Goal: Information Seeking & Learning: Learn about a topic

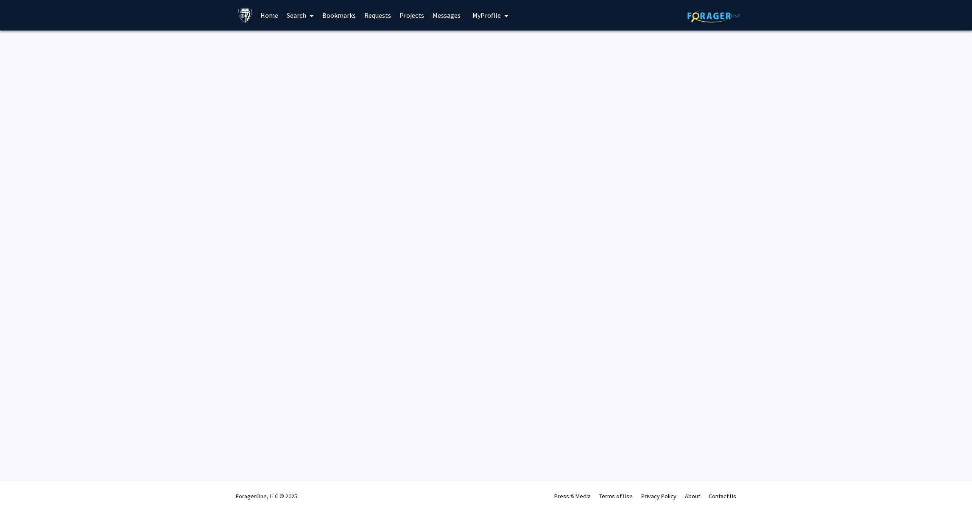
click at [296, 17] on link "Search" at bounding box center [300, 15] width 36 height 30
click at [362, 33] on link "Faculty/Staff" at bounding box center [360, 39] width 157 height 13
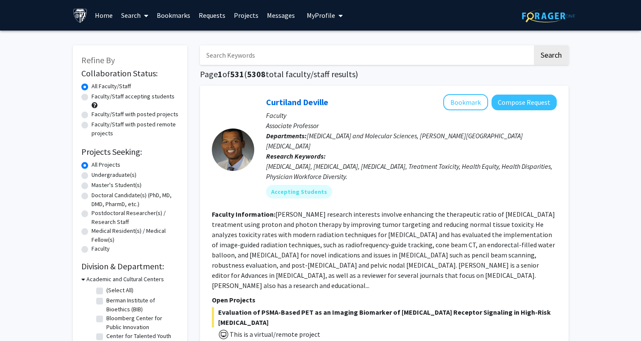
drag, startPoint x: 426, startPoint y: 6, endPoint x: 371, endPoint y: 59, distance: 75.8
click at [371, 59] on input "Search Keywords" at bounding box center [366, 55] width 333 height 20
type input "cynthia munro"
click at [498, 45] on button "Search" at bounding box center [551, 55] width 35 height 20
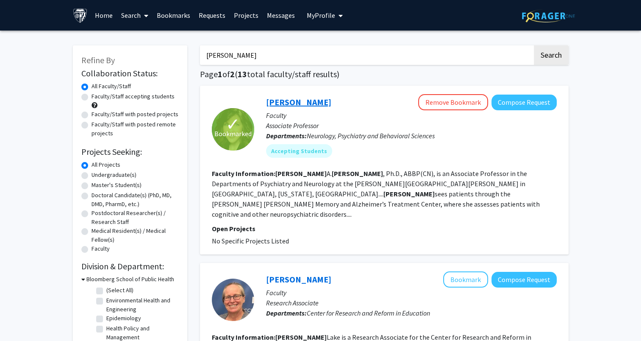
click at [308, 101] on link "Cynthia Munro" at bounding box center [298, 102] width 65 height 11
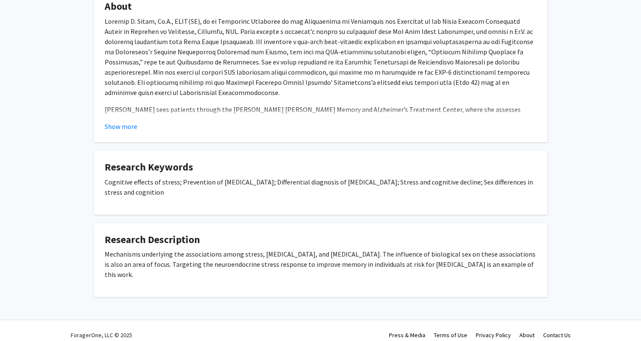
scroll to position [164, 0]
click at [134, 126] on button "Show more" at bounding box center [121, 126] width 33 height 10
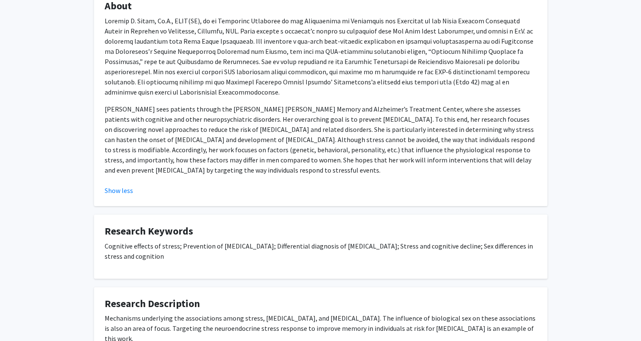
scroll to position [0, 0]
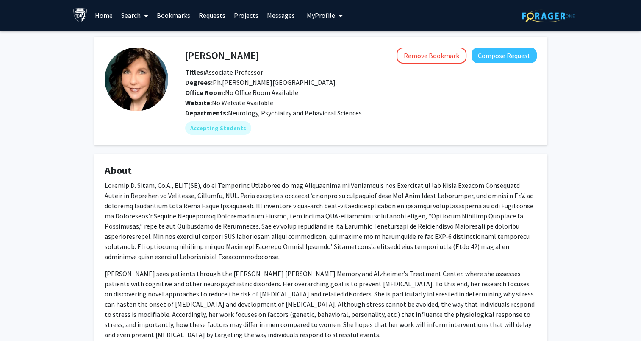
click at [125, 15] on link "Search" at bounding box center [135, 15] width 36 height 30
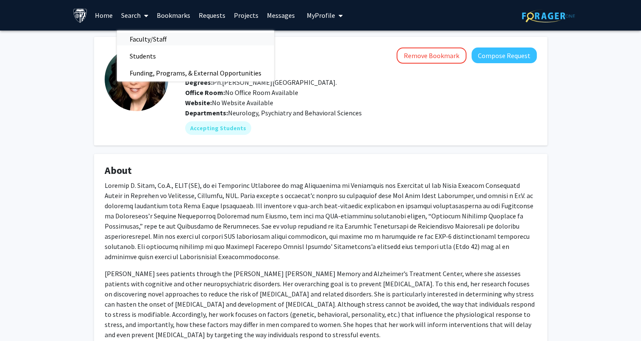
click at [160, 40] on span "Faculty/Staff" at bounding box center [148, 39] width 62 height 17
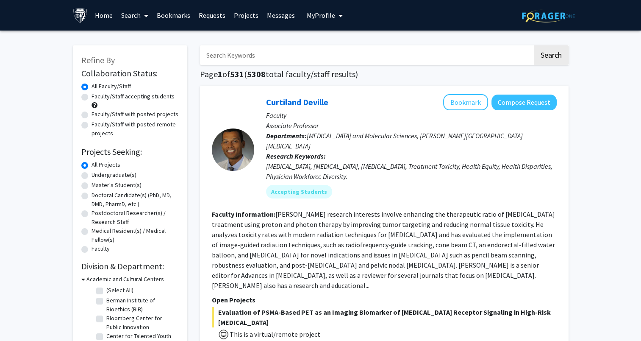
click at [234, 59] on input "Search Keywords" at bounding box center [366, 55] width 333 height 20
type input "emily johnson"
click at [498, 45] on button "Search" at bounding box center [551, 55] width 35 height 20
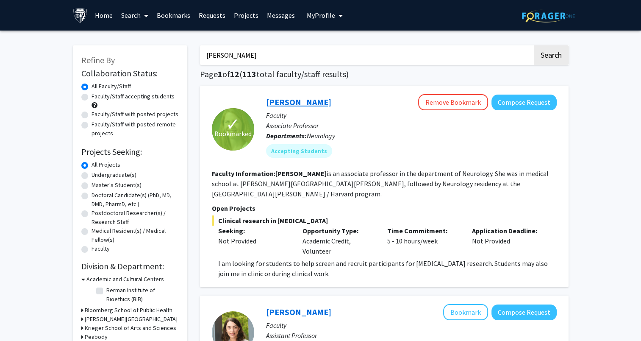
click at [277, 100] on link "Emily Johnson" at bounding box center [298, 102] width 65 height 11
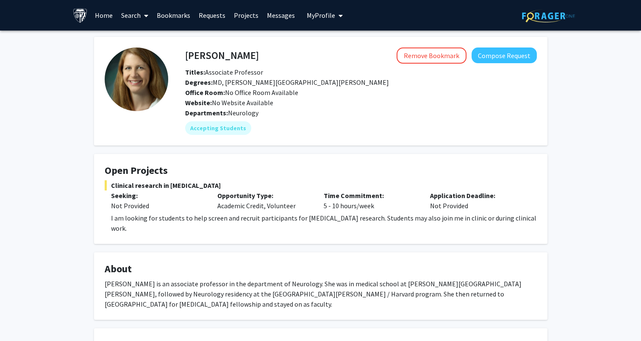
click at [125, 10] on link "Search" at bounding box center [135, 15] width 36 height 30
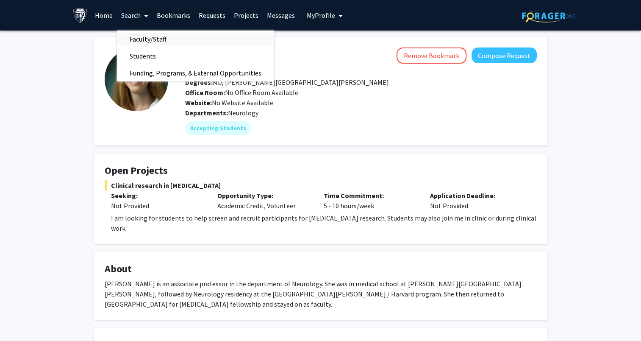
click at [174, 37] on span "Faculty/Staff" at bounding box center [148, 39] width 62 height 17
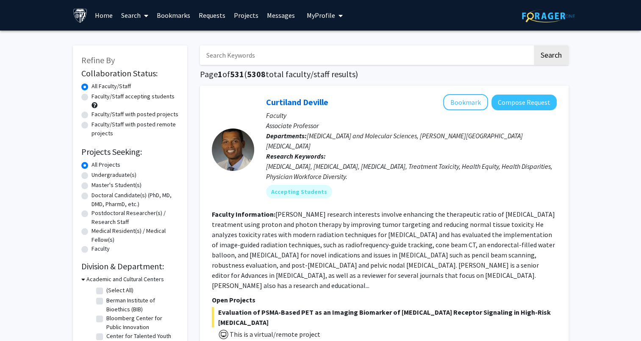
click at [292, 63] on input "Search Keywords" at bounding box center [366, 55] width 333 height 20
type input "jiou wang"
click at [498, 45] on button "Search" at bounding box center [551, 55] width 35 height 20
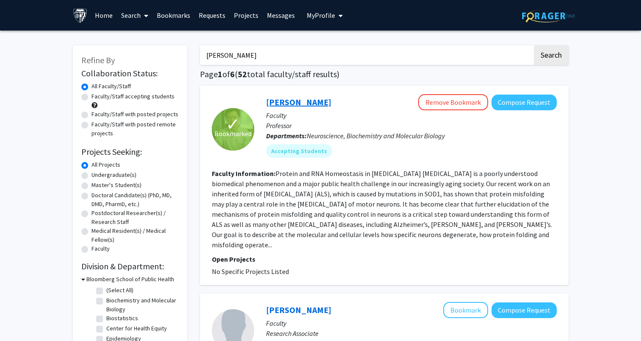
click at [295, 102] on link "Jiou Wang" at bounding box center [298, 102] width 65 height 11
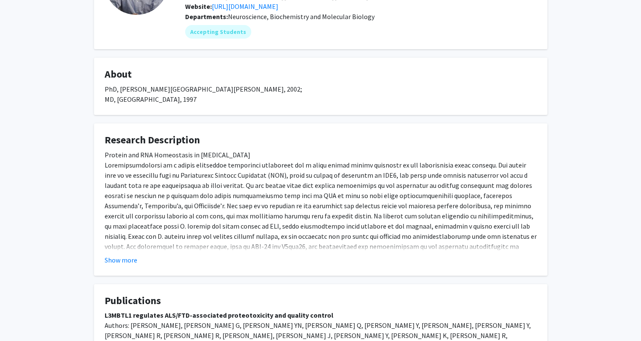
scroll to position [98, 0]
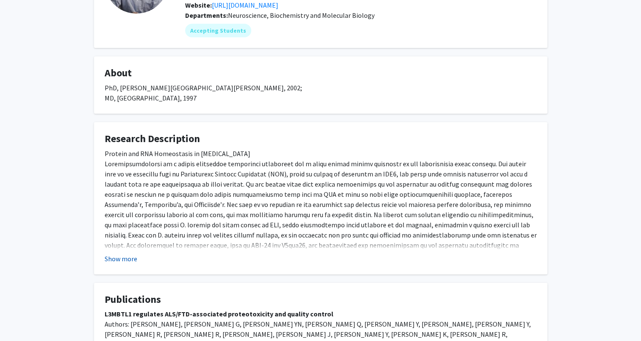
click at [117, 260] on button "Show more" at bounding box center [121, 259] width 33 height 10
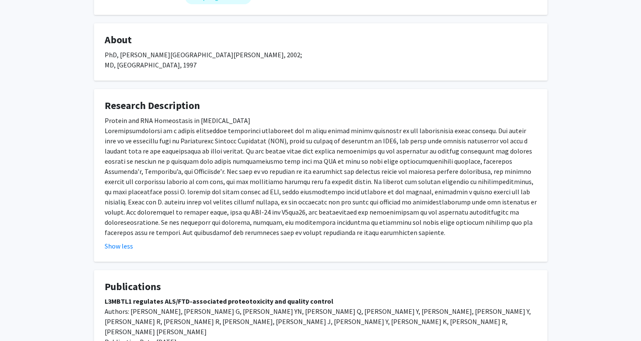
scroll to position [132, 0]
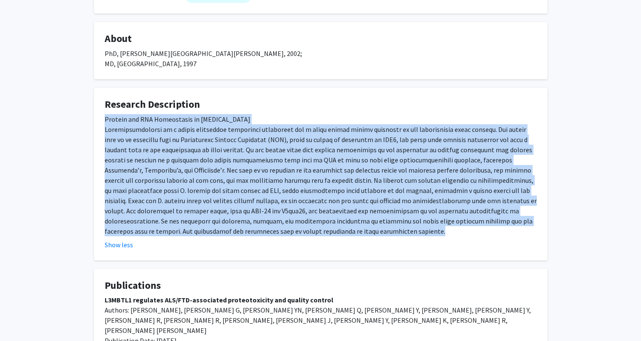
drag, startPoint x: 103, startPoint y: 119, endPoint x: 424, endPoint y: 228, distance: 338.6
click at [424, 228] on fg-card "Research Description Protein and RNA Homeostasis in Neurodegeneration Show less" at bounding box center [321, 174] width 454 height 173
copy div "Protein and RNA Homeostasis in Neurodegeneration Neurodegeneration is a poorly …"
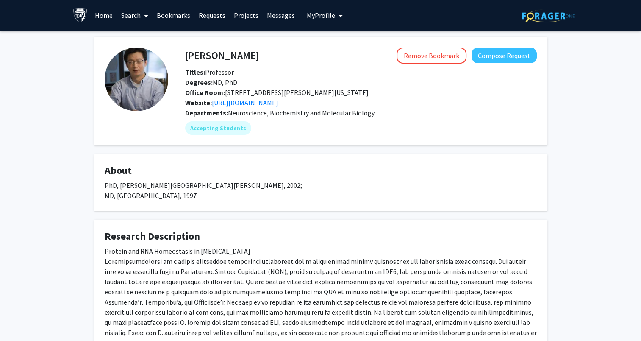
click at [130, 14] on link "Search" at bounding box center [135, 15] width 36 height 30
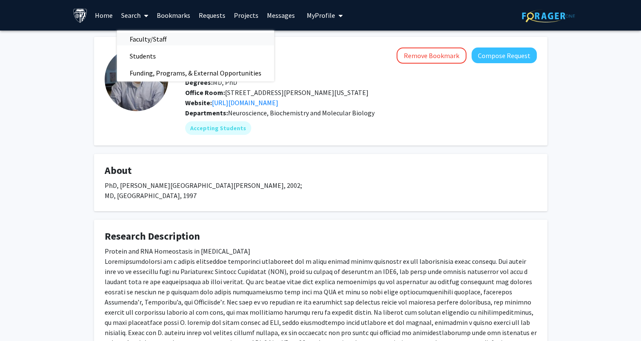
click at [152, 40] on span "Faculty/Staff" at bounding box center [148, 39] width 62 height 17
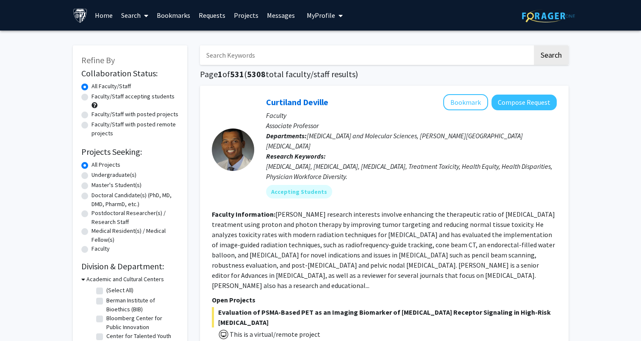
click at [256, 57] on input "Search Keywords" at bounding box center [366, 55] width 333 height 20
type input "martin"
click at [498, 45] on button "Search" at bounding box center [551, 55] width 35 height 20
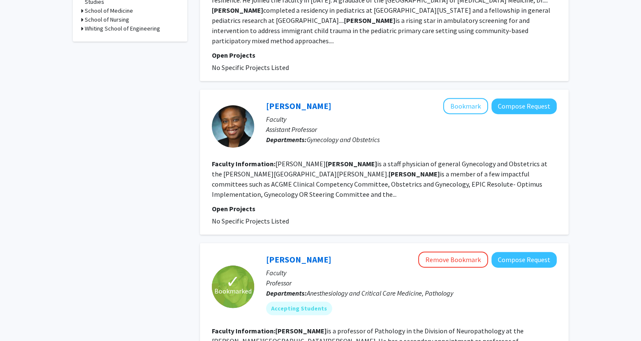
scroll to position [354, 0]
click at [297, 254] on link "Lee Martin" at bounding box center [298, 259] width 65 height 11
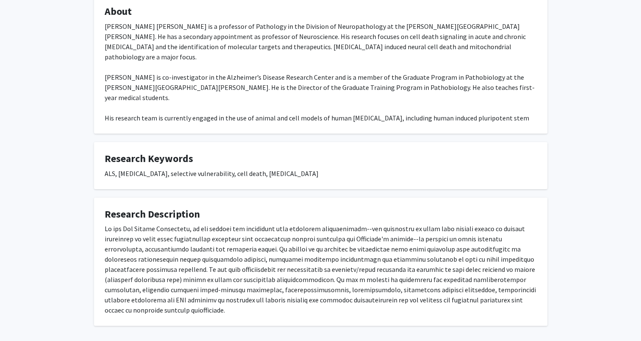
scroll to position [187, 0]
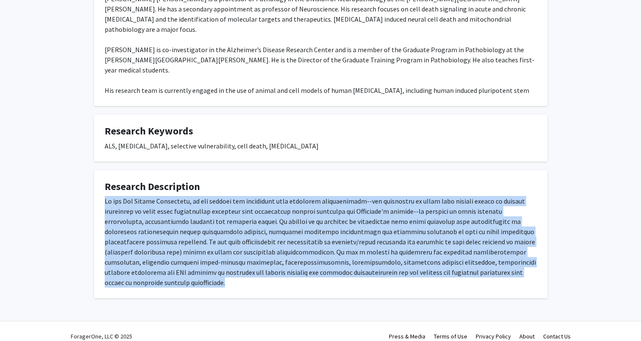
drag, startPoint x: 105, startPoint y: 199, endPoint x: 509, endPoint y: 274, distance: 410.8
click at [498, 274] on div at bounding box center [321, 242] width 432 height 92
copy div "In the Lee Martin Laboratory, we are testing the hypothesis that selective vuln…"
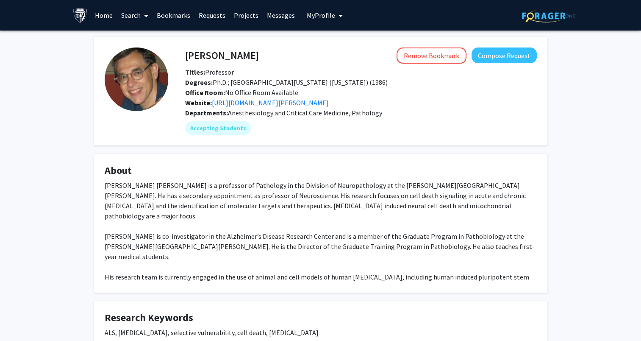
click at [128, 11] on link "Search" at bounding box center [135, 15] width 36 height 30
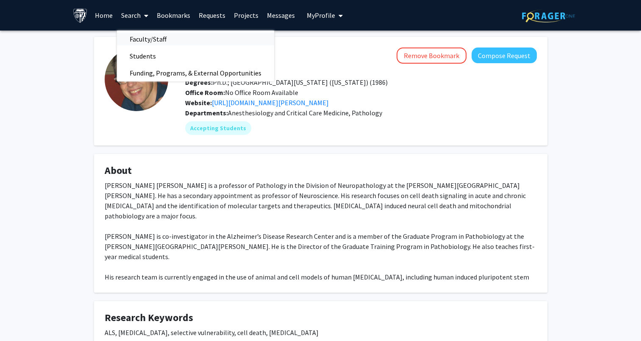
click at [163, 40] on span "Faculty/Staff" at bounding box center [148, 39] width 62 height 17
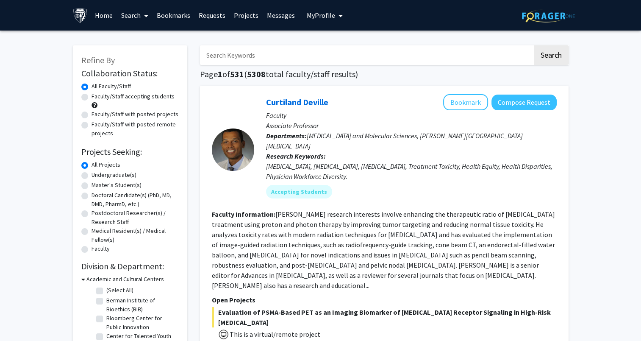
click at [231, 54] on input "Search Keywords" at bounding box center [366, 55] width 333 height 20
click at [498, 45] on button "Search" at bounding box center [551, 55] width 35 height 20
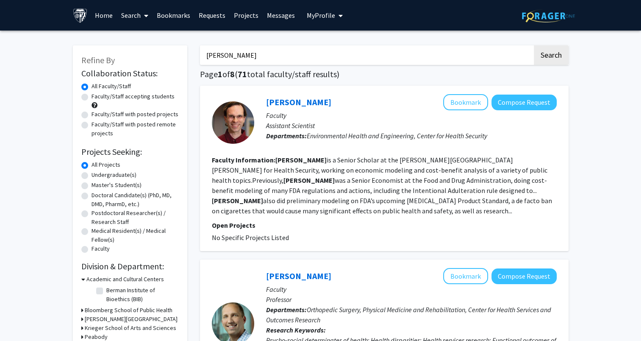
type input "richard huganir"
click at [498, 45] on button "Search" at bounding box center [551, 55] width 35 height 20
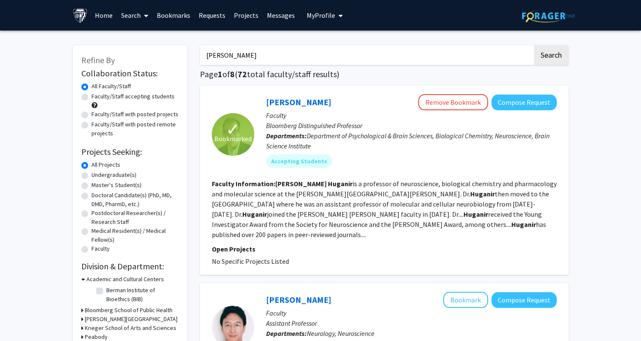
click at [303, 108] on div "Richard Huganir Remove Bookmark Compose Request" at bounding box center [411, 102] width 291 height 16
click at [301, 99] on link "Richard Huganir" at bounding box center [298, 102] width 65 height 11
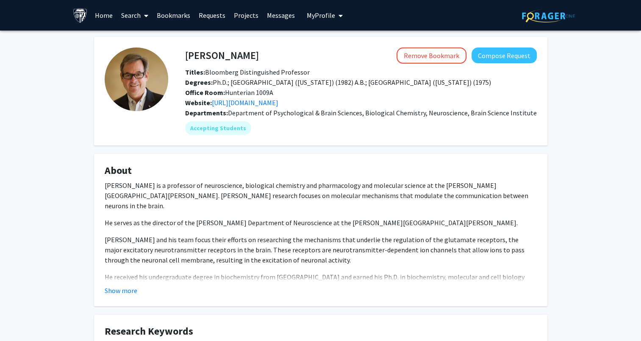
scroll to position [81, 0]
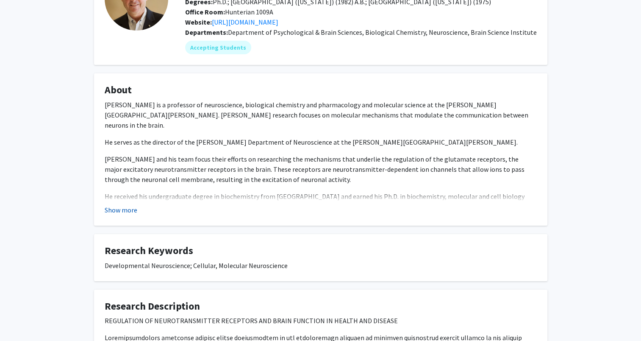
click at [122, 209] on button "Show more" at bounding box center [121, 210] width 33 height 10
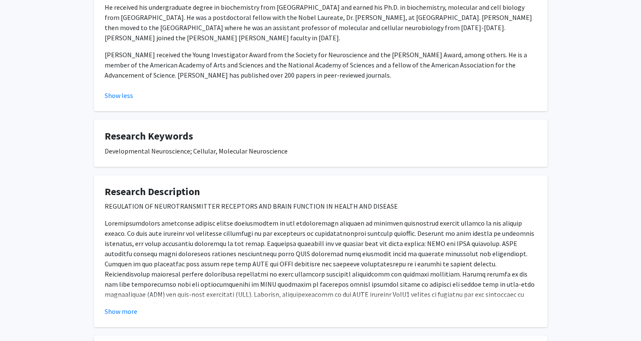
scroll to position [271, 0]
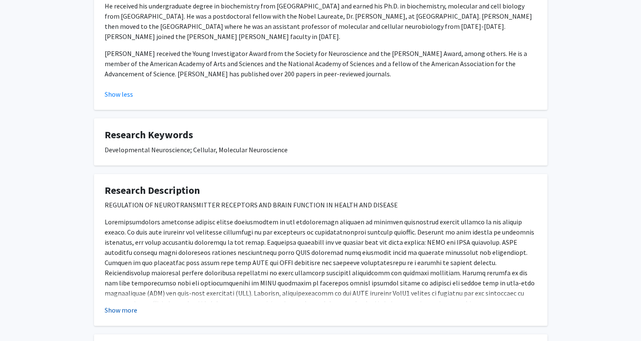
click at [120, 305] on button "Show more" at bounding box center [121, 310] width 33 height 10
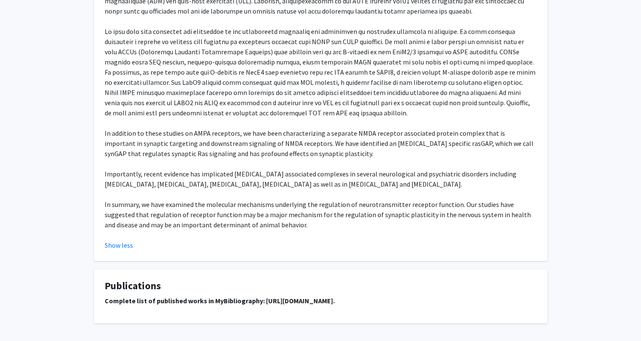
scroll to position [588, 0]
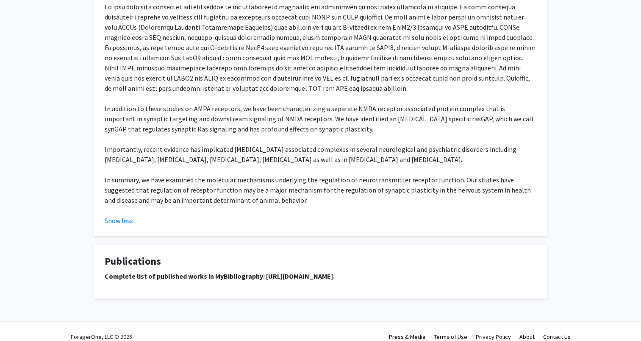
drag, startPoint x: 259, startPoint y: 263, endPoint x: 429, endPoint y: 265, distance: 169.6
click at [335, 272] on strong "Complete list of published works in MyBibliography: http://www.ncbi.nlm.nih.gov…" at bounding box center [220, 276] width 230 height 8
copy strong "http://www.ncbi.nlm.nih.gov/pubmed/?term=Huganir+R"
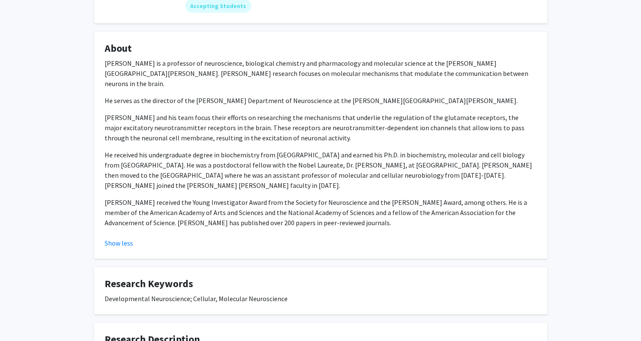
scroll to position [0, 0]
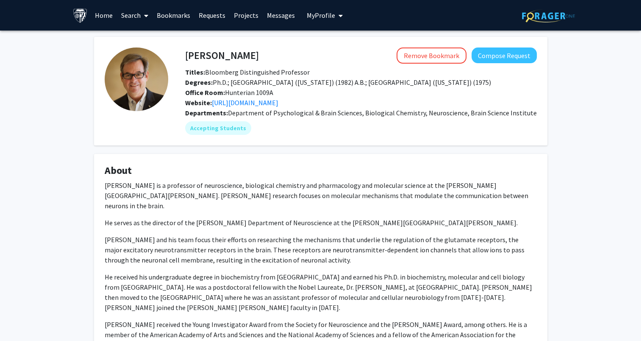
click at [127, 13] on link "Search" at bounding box center [135, 15] width 36 height 30
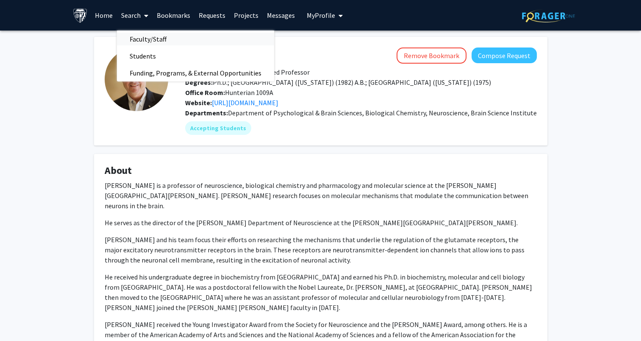
click at [162, 37] on span "Faculty/Staff" at bounding box center [148, 39] width 62 height 17
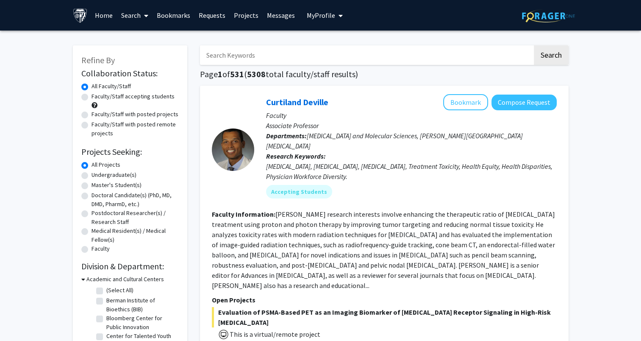
click at [222, 56] on input "Search Keywords" at bounding box center [366, 55] width 333 height 20
type input "seth margolis"
click at [498, 45] on button "Search" at bounding box center [551, 55] width 35 height 20
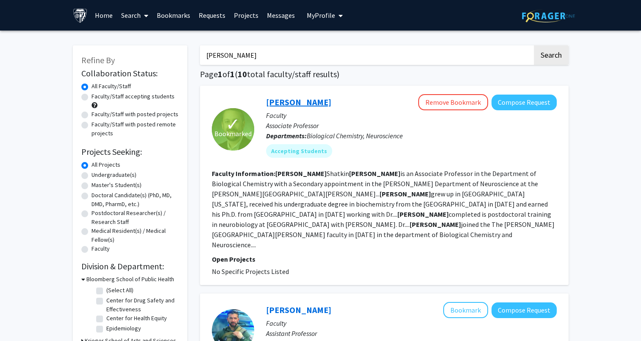
click at [291, 102] on link "Seth Margolis" at bounding box center [298, 102] width 65 height 11
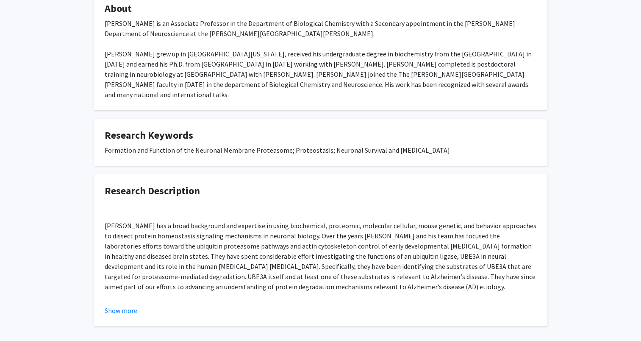
scroll to position [161, 0]
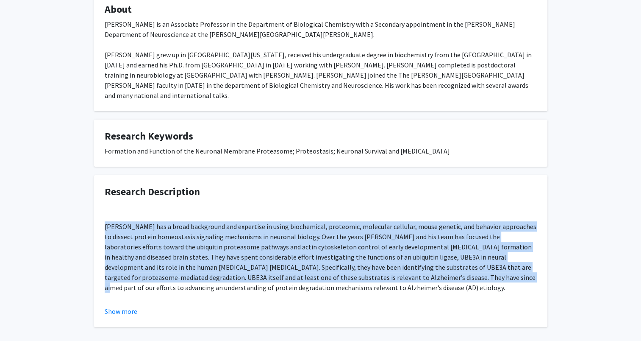
drag, startPoint x: 104, startPoint y: 214, endPoint x: 431, endPoint y: 263, distance: 330.5
click at [431, 263] on fg-card "Research Description Dr. Margolis has a broad background and expertise in using…" at bounding box center [321, 251] width 454 height 152
click at [129, 306] on button "Show more" at bounding box center [121, 311] width 33 height 10
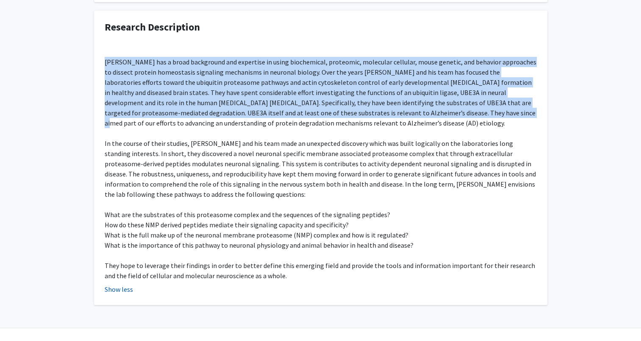
scroll to position [332, 0]
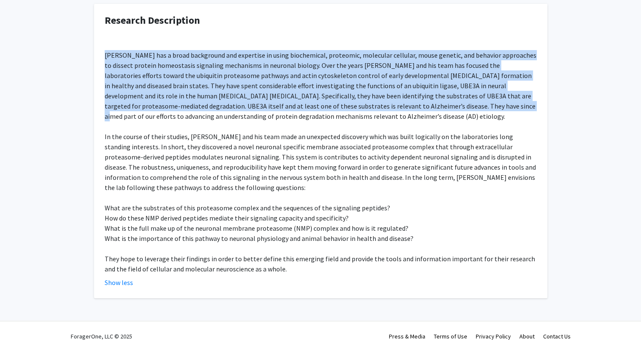
click at [106, 44] on div "Dr. Margolis has a broad background and expertise in using biochemical, proteom…" at bounding box center [321, 152] width 432 height 244
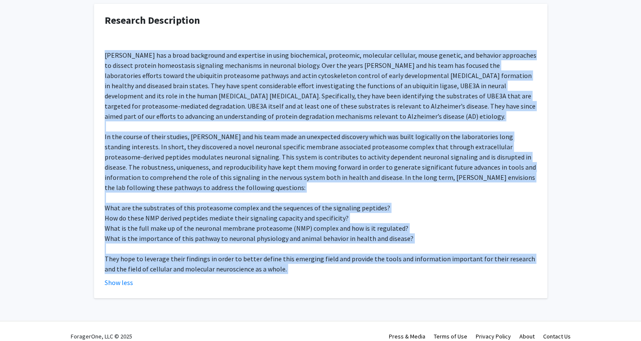
drag, startPoint x: 106, startPoint y: 44, endPoint x: 290, endPoint y: 262, distance: 285.2
click at [290, 262] on div "Dr. Margolis has a broad background and expertise in using biochemical, proteom…" at bounding box center [321, 152] width 432 height 244
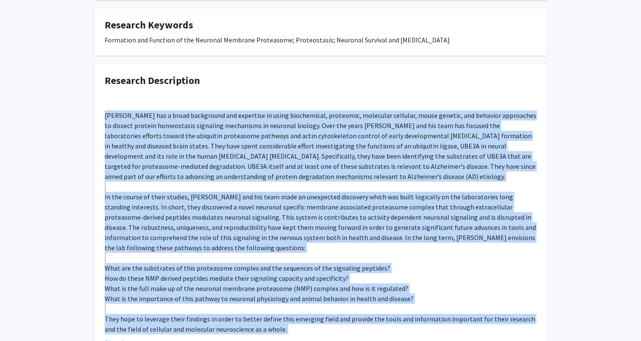
scroll to position [271, 0]
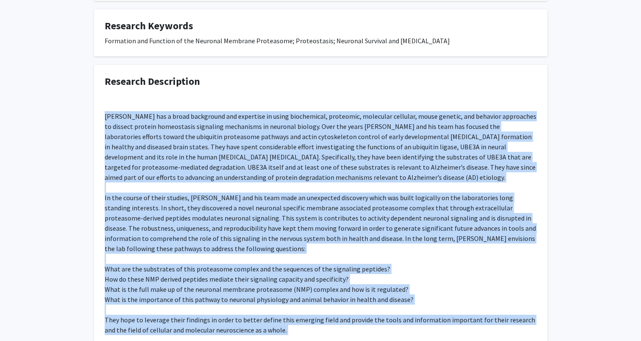
click at [182, 172] on div "Dr. Margolis has a broad background and expertise in using biochemical, proteom…" at bounding box center [321, 213] width 432 height 244
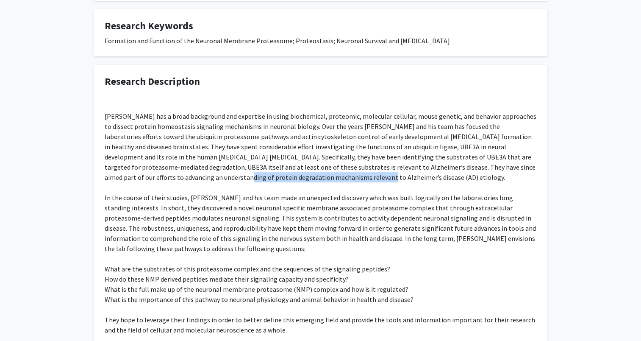
drag, startPoint x: 143, startPoint y: 168, endPoint x: 288, endPoint y: 162, distance: 145.5
click at [288, 162] on div "Dr. Margolis has a broad background and expertise in using biochemical, proteom…" at bounding box center [321, 213] width 432 height 244
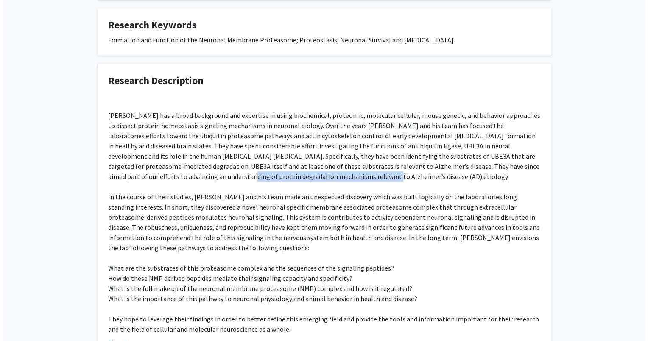
scroll to position [0, 0]
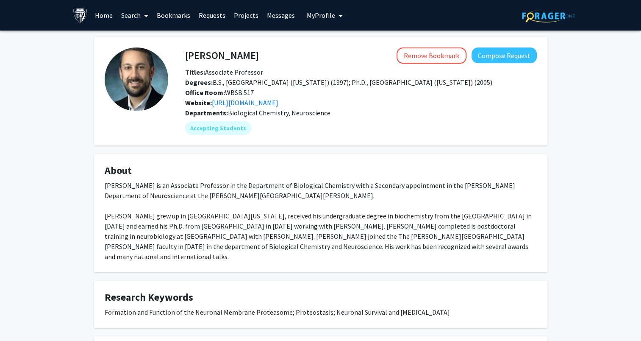
click at [138, 11] on link "Search" at bounding box center [135, 15] width 36 height 30
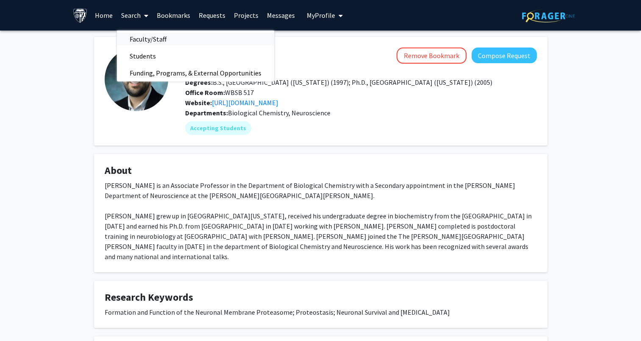
click at [179, 36] on link "Faculty/Staff" at bounding box center [195, 39] width 157 height 13
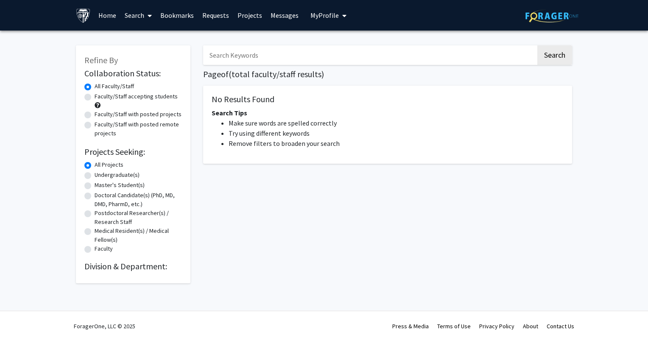
click at [237, 62] on input "Search Keywords" at bounding box center [369, 55] width 333 height 20
type input "vida"
click at [498, 45] on button "Search" at bounding box center [554, 55] width 35 height 20
click at [498, 54] on button "Search" at bounding box center [554, 55] width 35 height 20
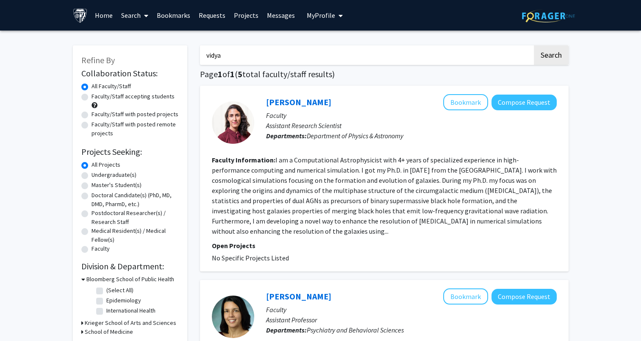
type input "vidya"
click at [534, 45] on button "Search" at bounding box center [551, 55] width 35 height 20
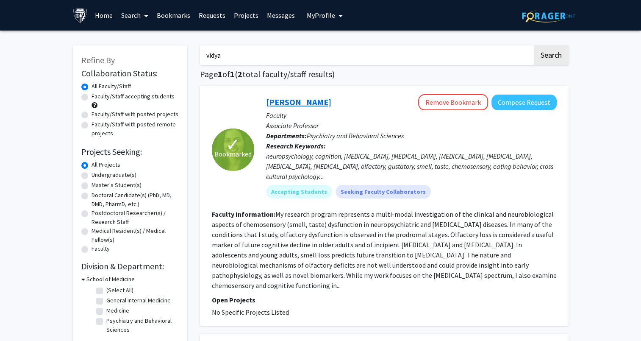
click at [299, 98] on link "Vidya Kamath" at bounding box center [298, 102] width 65 height 11
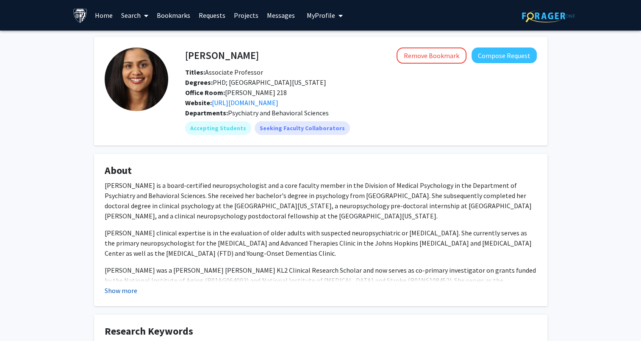
click at [116, 290] on button "Show more" at bounding box center [121, 290] width 33 height 10
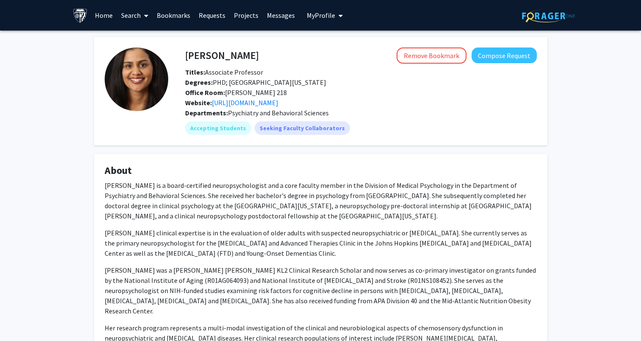
click at [127, 16] on link "Search" at bounding box center [135, 15] width 36 height 30
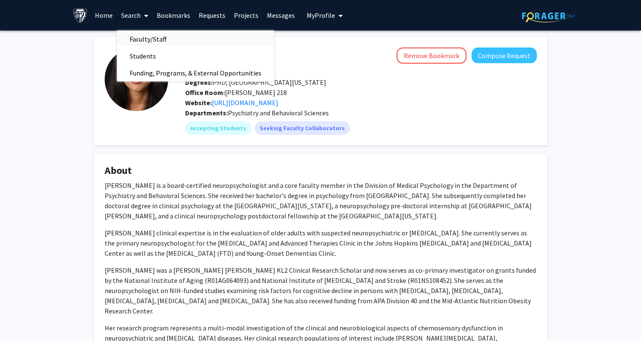
click at [159, 34] on span "Faculty/Staff" at bounding box center [148, 39] width 62 height 17
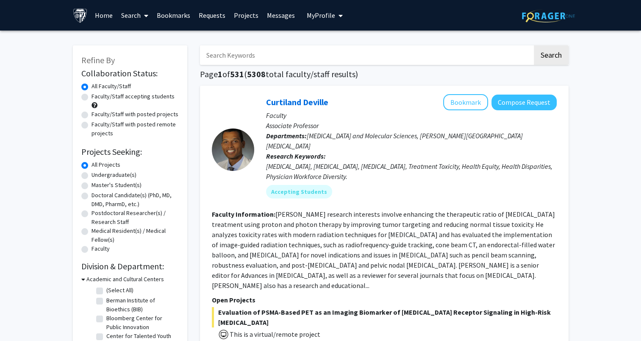
click at [226, 50] on input "Search Keywords" at bounding box center [366, 55] width 333 height 20
paste input "[PERSON_NAME]"
type input "[PERSON_NAME]"
click at [534, 45] on button "Search" at bounding box center [551, 55] width 35 height 20
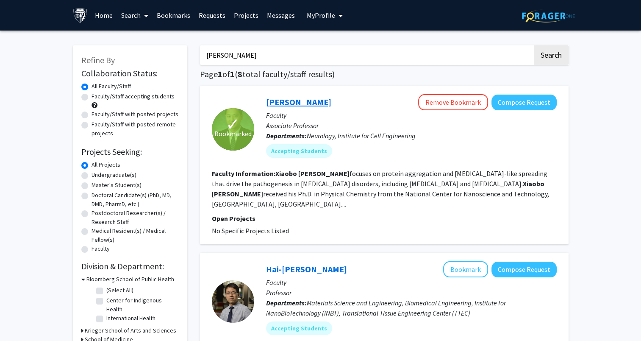
click at [272, 105] on link "[PERSON_NAME]" at bounding box center [298, 102] width 65 height 11
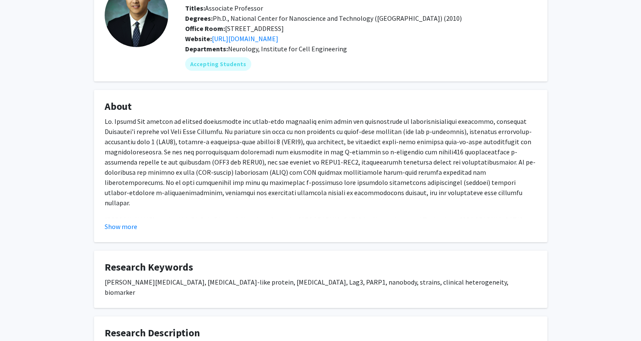
scroll to position [63, 0]
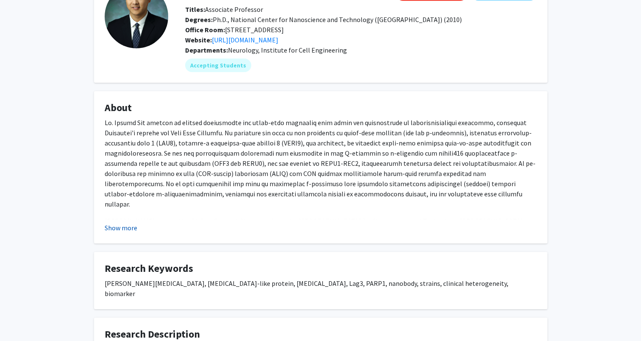
click at [134, 229] on button "Show more" at bounding box center [121, 228] width 33 height 10
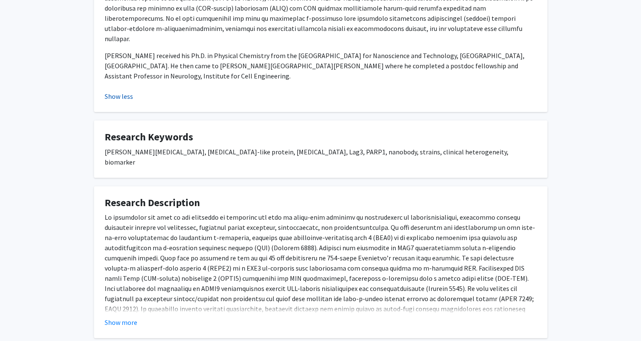
scroll to position [229, 0]
click at [110, 316] on button "Show more" at bounding box center [121, 321] width 33 height 10
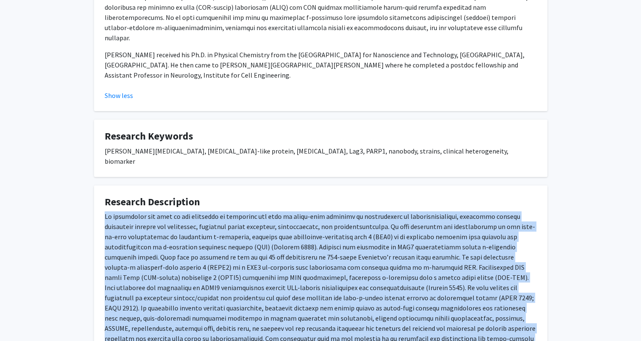
drag, startPoint x: 103, startPoint y: 187, endPoint x: 518, endPoint y: 307, distance: 431.6
click at [518, 307] on fg-card "Research Description Show less" at bounding box center [321, 281] width 454 height 193
copy div "My laboratory has been at the forefront of exploring the role of prion-like pro…"
click at [324, 211] on div at bounding box center [321, 282] width 432 height 142
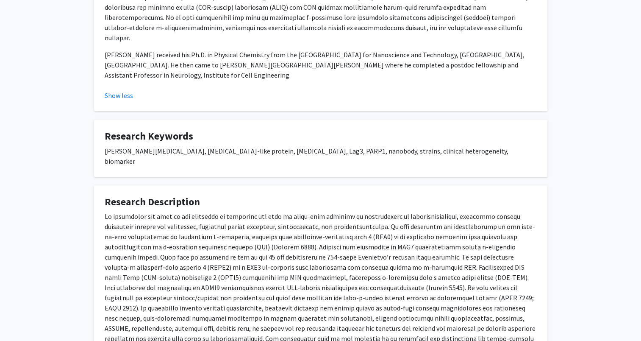
scroll to position [0, 0]
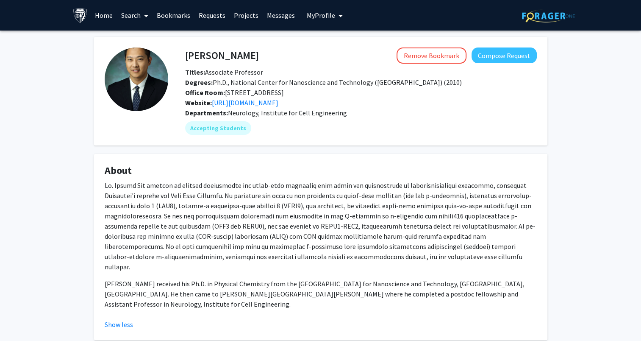
click at [128, 17] on link "Search" at bounding box center [135, 15] width 36 height 30
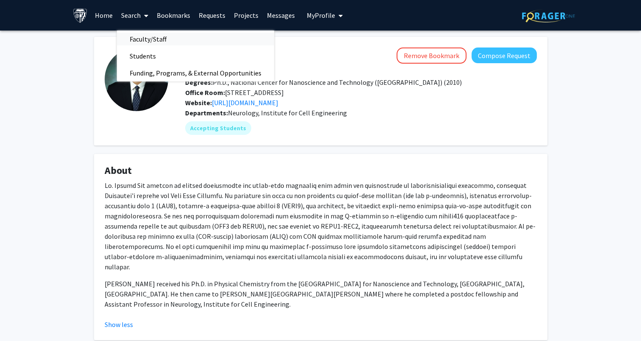
click at [171, 41] on span "Faculty/Staff" at bounding box center [148, 39] width 62 height 17
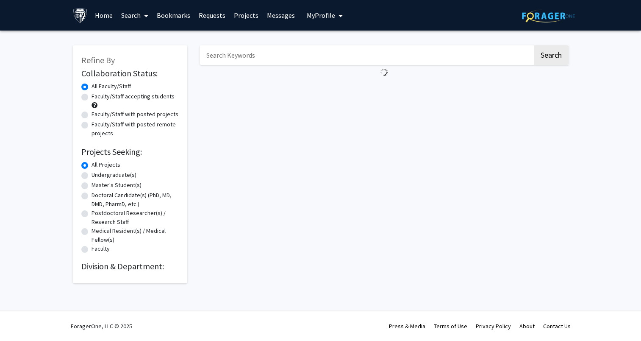
click at [230, 56] on input "Search Keywords" at bounding box center [366, 55] width 333 height 20
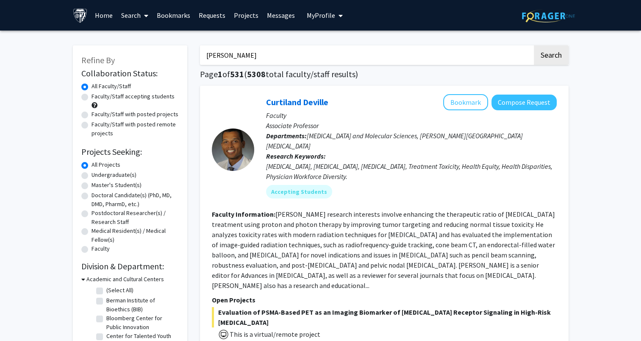
type input "lee martin"
click at [534, 45] on button "Search" at bounding box center [551, 55] width 35 height 20
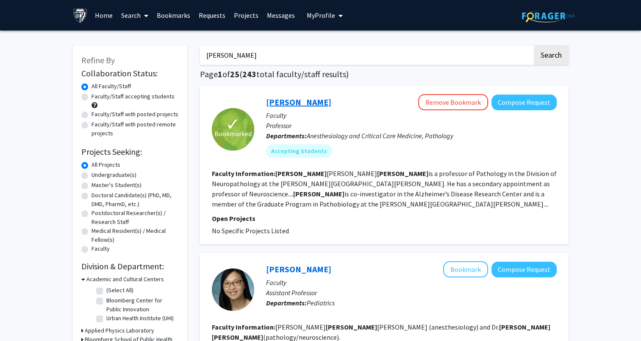
click at [280, 100] on link "Lee Martin" at bounding box center [298, 102] width 65 height 11
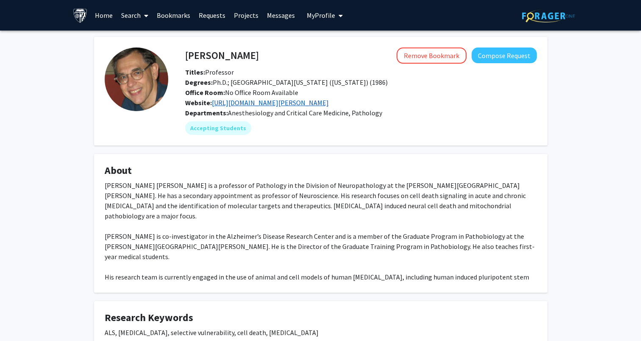
click at [229, 102] on link "https://www.hopkinsmedicine.org/research/labs/lee-martin-laboratory" at bounding box center [270, 102] width 117 height 8
click at [137, 16] on link "Search" at bounding box center [135, 15] width 36 height 30
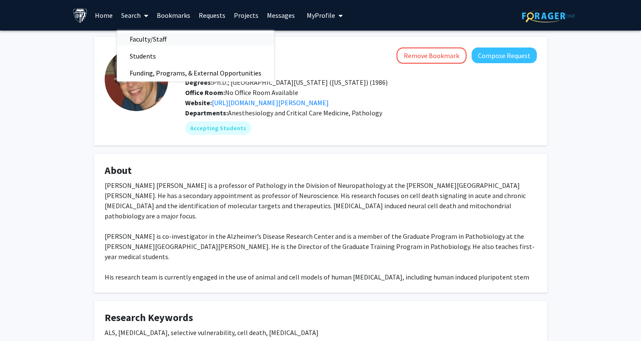
click at [153, 38] on span "Faculty/Staff" at bounding box center [148, 39] width 62 height 17
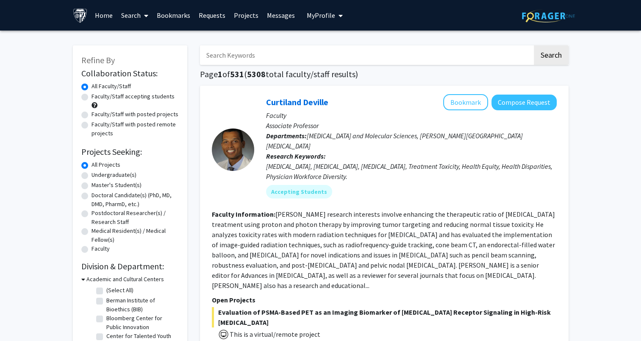
click at [233, 61] on input "Search Keywords" at bounding box center [366, 55] width 333 height 20
click at [534, 45] on button "Search" at bounding box center [551, 55] width 35 height 20
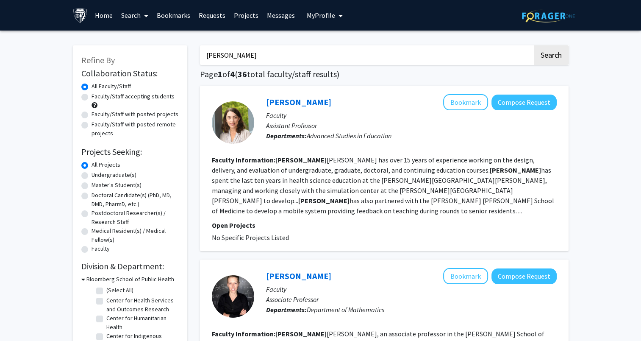
type input "emily johnson"
click at [534, 45] on button "Search" at bounding box center [551, 55] width 35 height 20
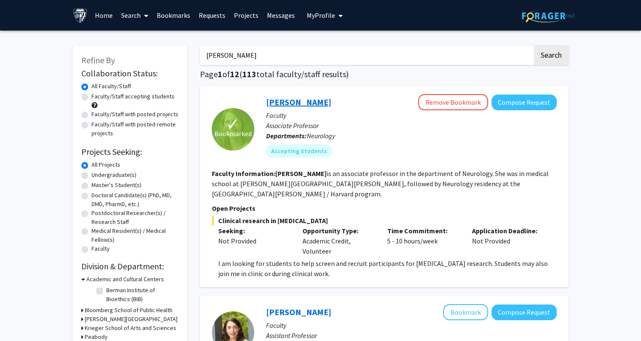
click at [305, 106] on link "Emily Johnson" at bounding box center [298, 102] width 65 height 11
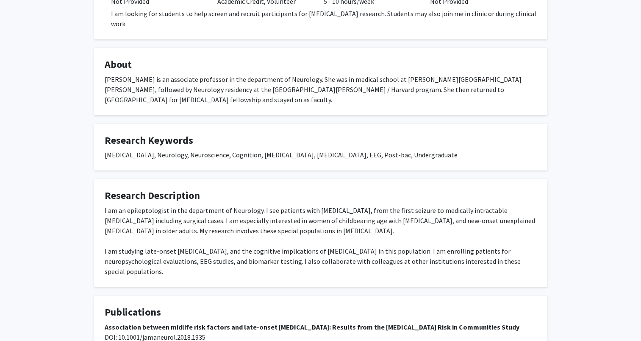
scroll to position [203, 0]
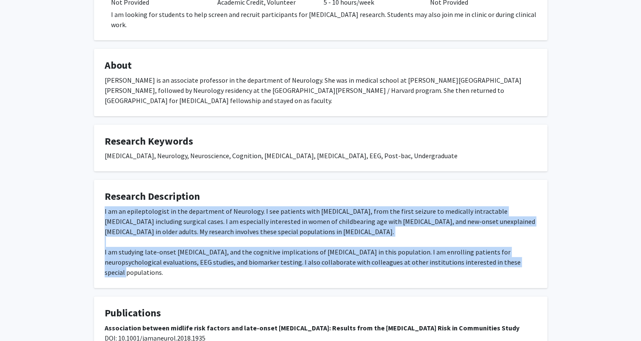
drag, startPoint x: 104, startPoint y: 189, endPoint x: 510, endPoint y: 241, distance: 409.4
click at [510, 241] on div "I am an epileptologist in the department of Neurology. I see patients with epil…" at bounding box center [321, 241] width 432 height 71
copy div "I am an epileptologist in the department of Neurology. I see patients with epil…"
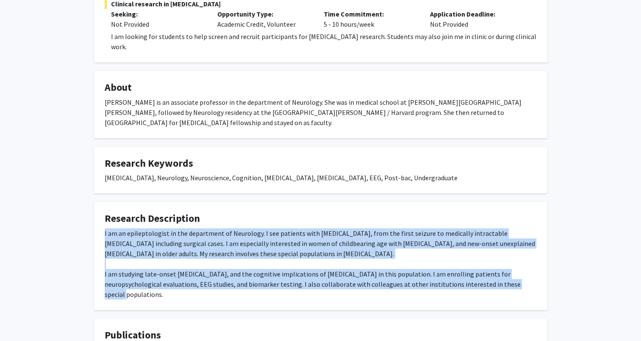
scroll to position [182, 0]
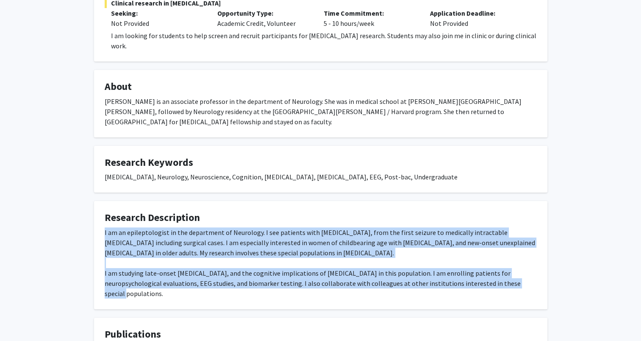
copy div "I am an epileptologist in the department of Neurology. I see patients with epil…"
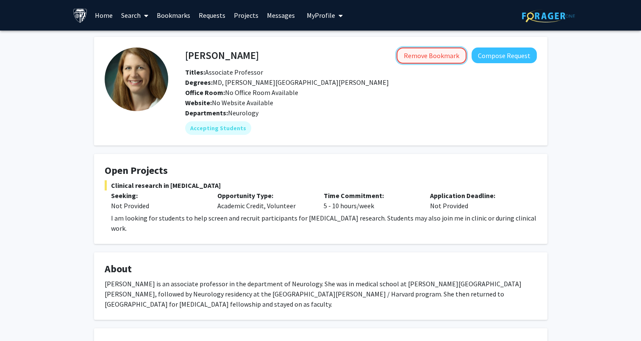
click at [412, 59] on button "Remove Bookmark" at bounding box center [432, 55] width 70 height 16
click at [125, 11] on link "Search" at bounding box center [135, 15] width 36 height 30
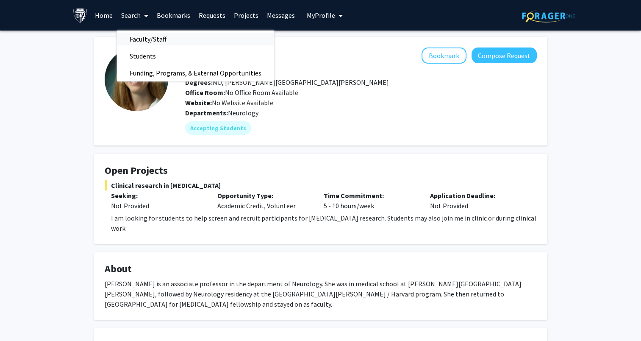
click at [171, 34] on span "Faculty/Staff" at bounding box center [148, 39] width 62 height 17
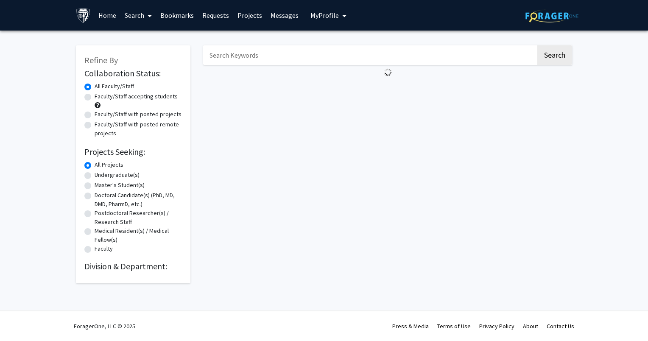
click at [234, 56] on input "Search Keywords" at bounding box center [369, 55] width 333 height 20
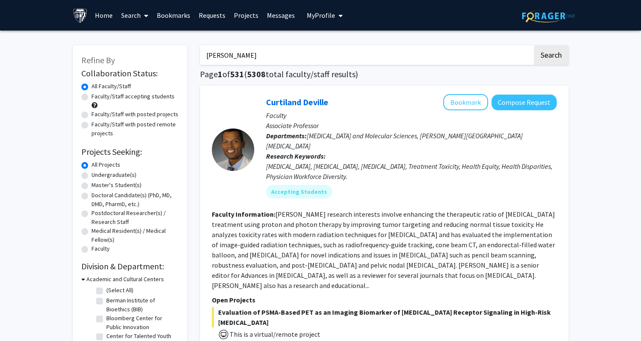
type input "margolis"
click at [534, 45] on button "Search" at bounding box center [551, 55] width 35 height 20
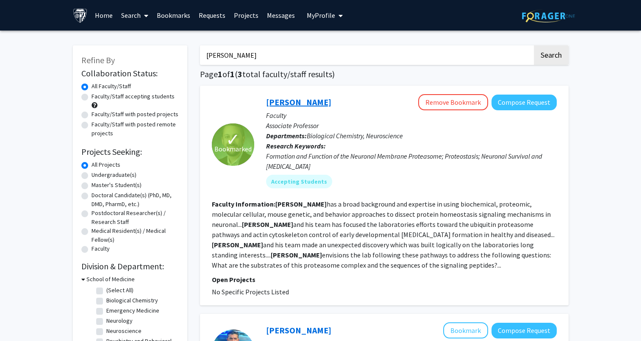
click at [273, 100] on link "Seth Margolis" at bounding box center [298, 102] width 65 height 11
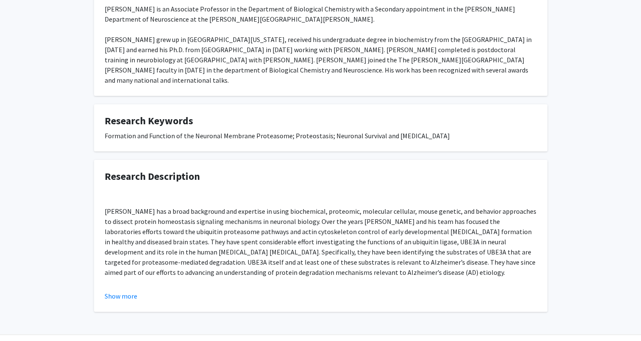
scroll to position [176, 0]
click at [134, 291] on button "Show more" at bounding box center [121, 296] width 33 height 10
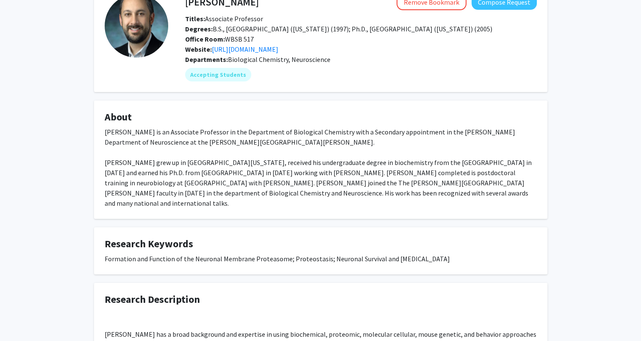
scroll to position [0, 0]
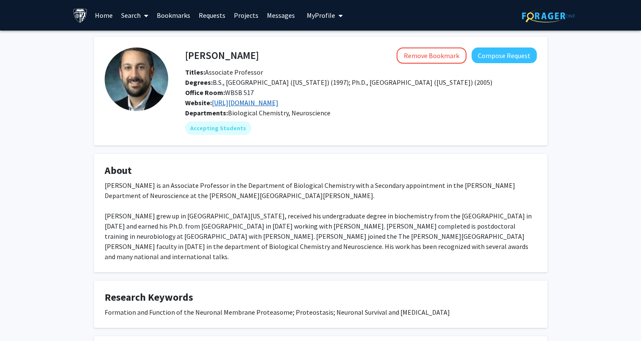
click at [236, 100] on link "http://www.margolislab.org" at bounding box center [245, 102] width 67 height 8
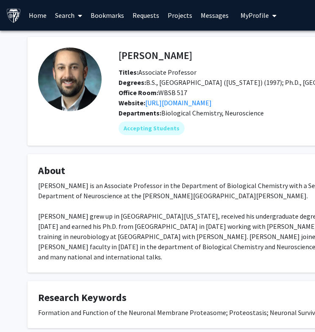
click at [76, 18] on span at bounding box center [79, 16] width 8 height 30
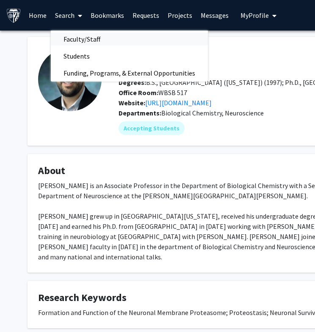
click at [83, 39] on span "Faculty/Staff" at bounding box center [82, 39] width 62 height 17
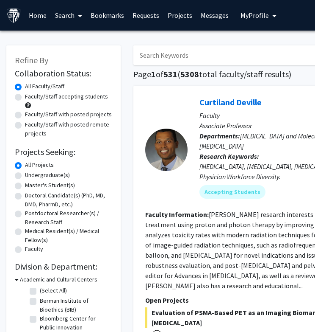
click at [100, 17] on link "Bookmarks" at bounding box center [107, 15] width 42 height 30
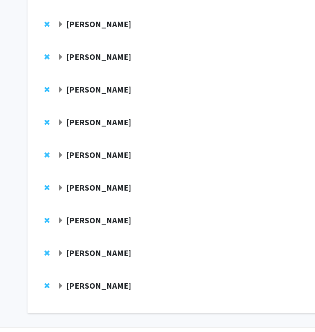
scroll to position [182, 0]
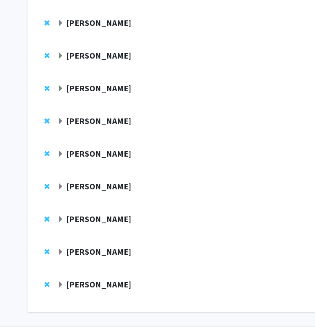
click at [91, 185] on strong "Seth Margolis" at bounding box center [98, 186] width 65 height 11
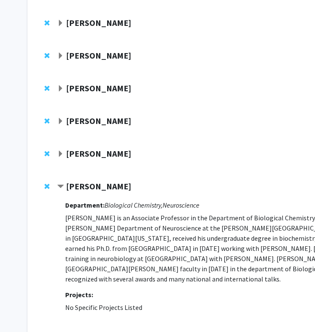
click at [91, 185] on strong "Seth Margolis" at bounding box center [98, 186] width 65 height 11
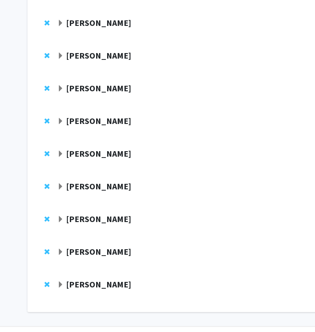
click at [89, 153] on strong "Cynthia Munro" at bounding box center [98, 153] width 65 height 11
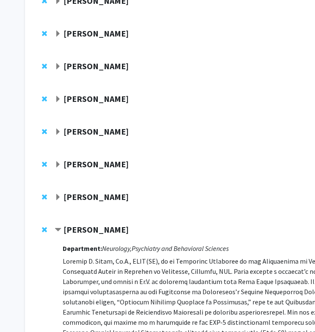
scroll to position [106, 2]
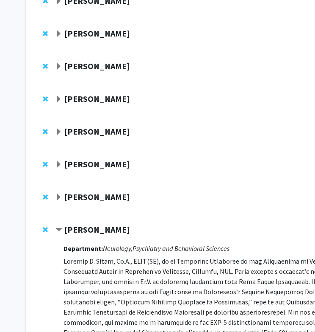
click at [93, 66] on strong "Nichol McBee" at bounding box center [96, 66] width 65 height 11
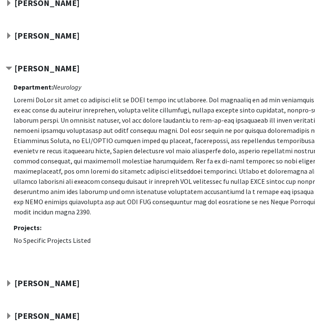
scroll to position [0, 52]
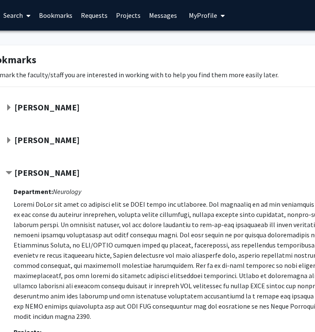
click at [16, 16] on link "Search" at bounding box center [17, 15] width 36 height 30
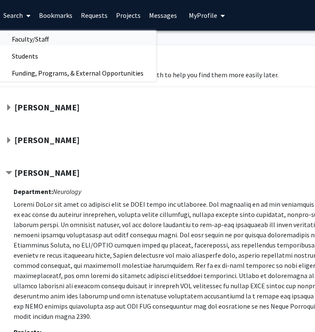
click at [53, 39] on span "Faculty/Staff" at bounding box center [30, 39] width 62 height 17
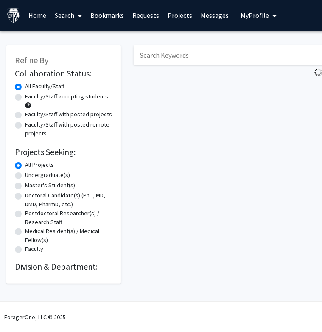
click at [157, 58] on input "Search Keywords" at bounding box center [300, 55] width 333 height 20
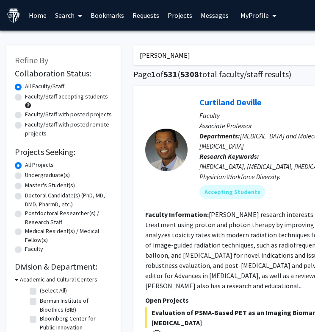
type input "nichol mcbee"
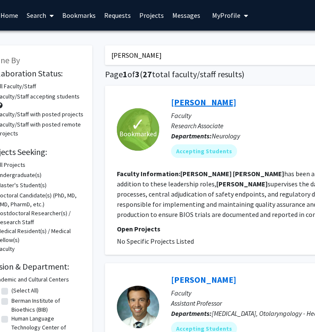
scroll to position [0, 39]
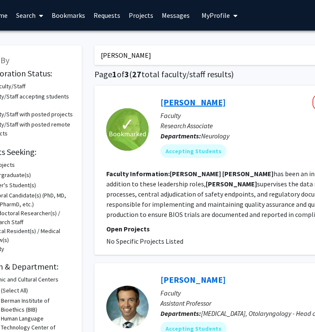
click at [190, 102] on link "Nichol McBee" at bounding box center [193, 102] width 65 height 11
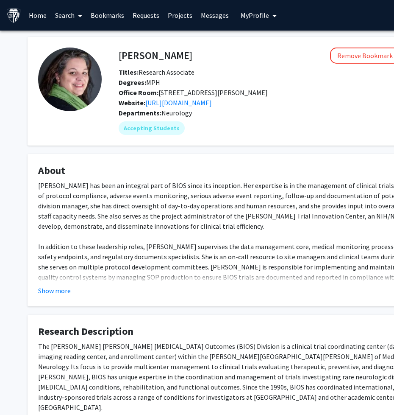
drag, startPoint x: 246, startPoint y: 16, endPoint x: 0, endPoint y: 256, distance: 343.3
click at [0, 256] on div "Nichol McBee Remove Bookmark Compose Request Titles: Research Associate Degrees…" at bounding box center [254, 241] width 509 height 420
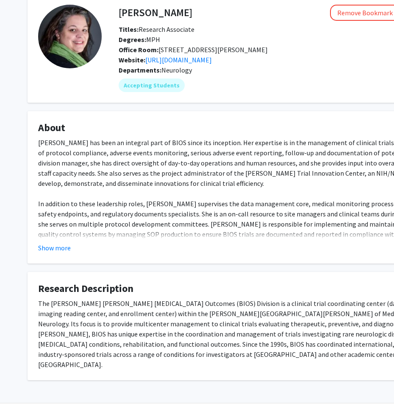
scroll to position [44, 0]
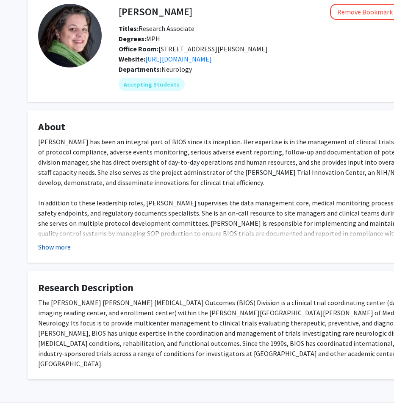
click at [48, 249] on button "Show more" at bounding box center [54, 247] width 33 height 10
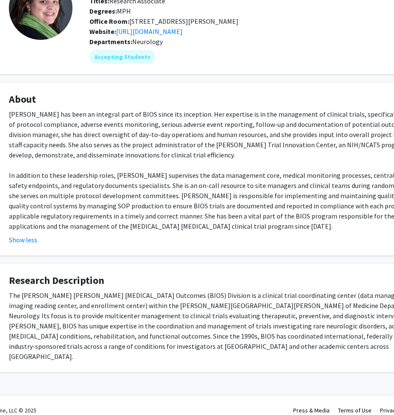
scroll to position [0, 29]
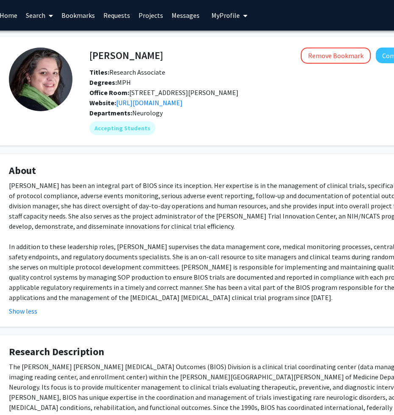
click at [32, 16] on link "Search" at bounding box center [40, 15] width 36 height 30
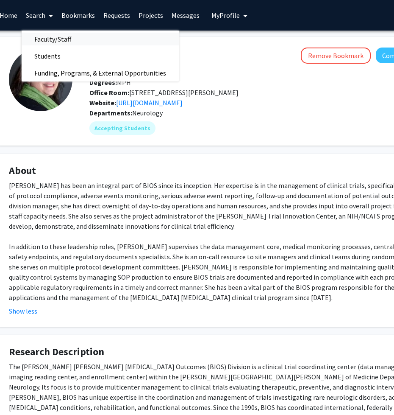
click at [66, 39] on span "Faculty/Staff" at bounding box center [53, 39] width 62 height 17
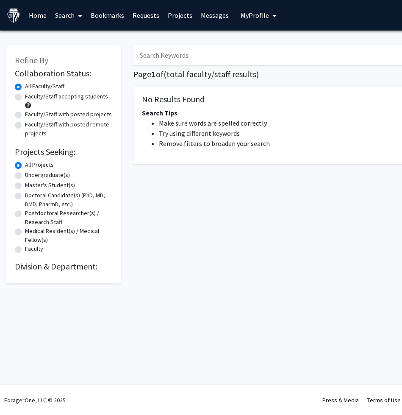
click at [173, 60] on input "Search Keywords" at bounding box center [300, 55] width 333 height 20
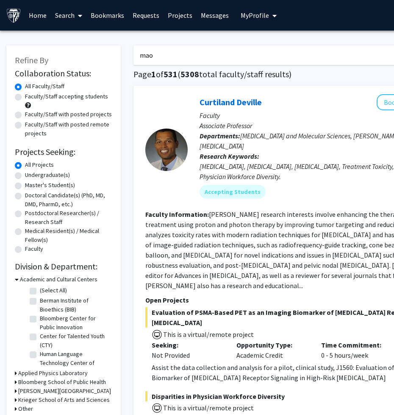
type input "mao"
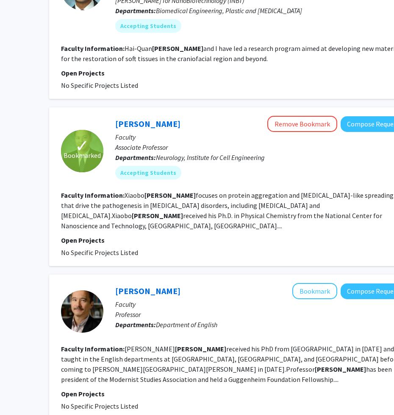
scroll to position [374, 84]
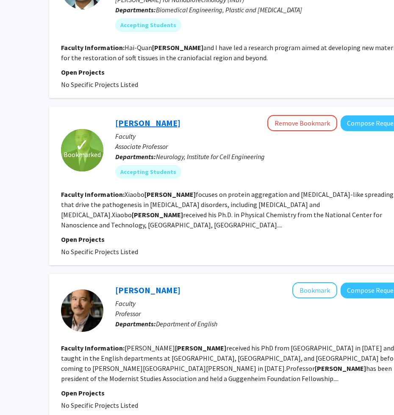
click at [151, 117] on link "[PERSON_NAME]" at bounding box center [147, 122] width 65 height 11
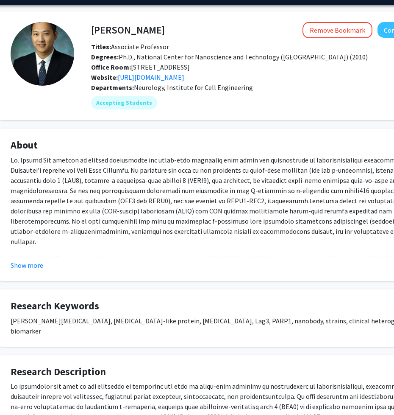
scroll to position [0, 28]
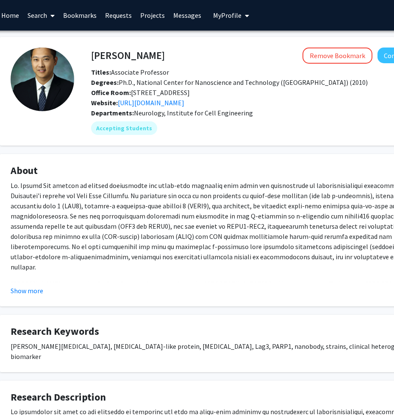
click at [67, 15] on link "Bookmarks" at bounding box center [80, 15] width 42 height 30
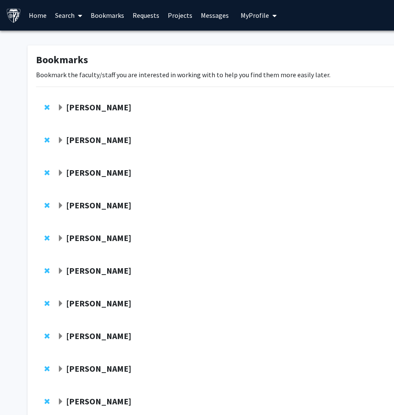
click at [95, 208] on strong "Lee Martin" at bounding box center [98, 205] width 65 height 11
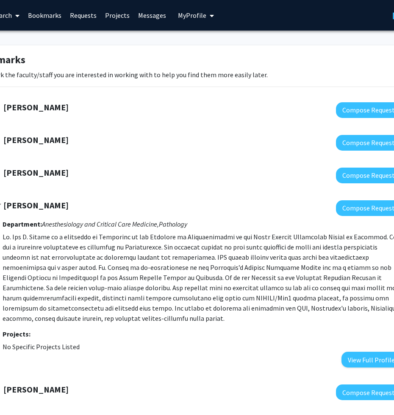
scroll to position [0, 62]
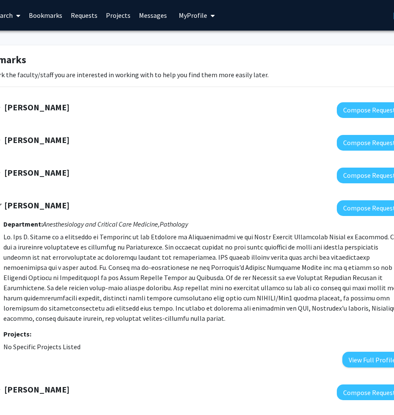
click at [35, 206] on strong "Lee Martin" at bounding box center [36, 205] width 65 height 11
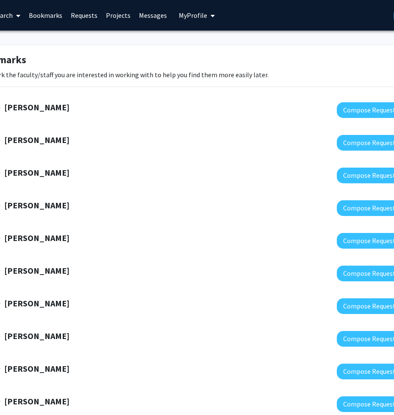
click at [35, 206] on strong "Lee Martin" at bounding box center [36, 205] width 65 height 11
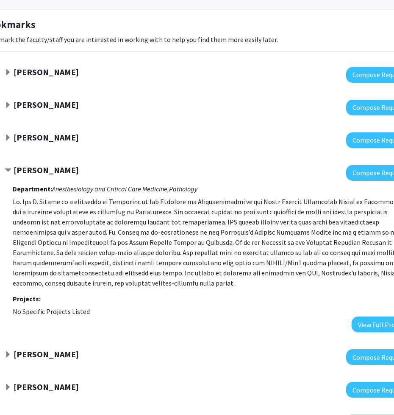
scroll to position [0, 53]
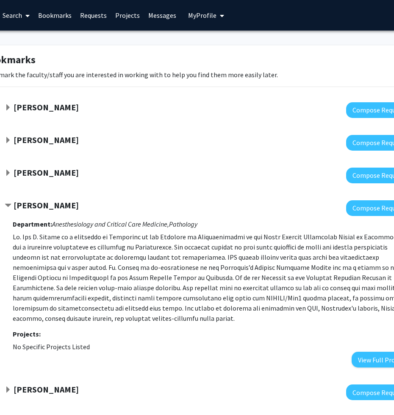
click at [8, 17] on link "Search" at bounding box center [16, 15] width 36 height 30
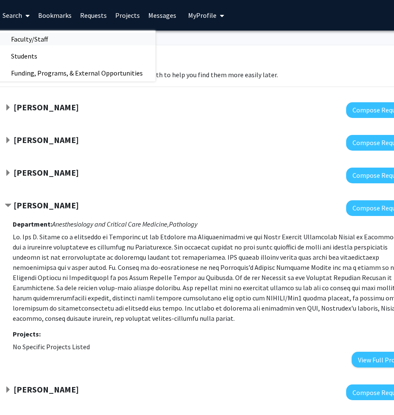
click at [65, 42] on link "Faculty/Staff" at bounding box center [76, 39] width 157 height 13
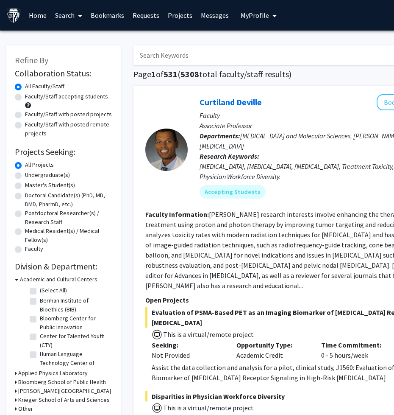
click at [155, 58] on input "Search Keywords" at bounding box center [300, 55] width 333 height 20
type input "lee martin"
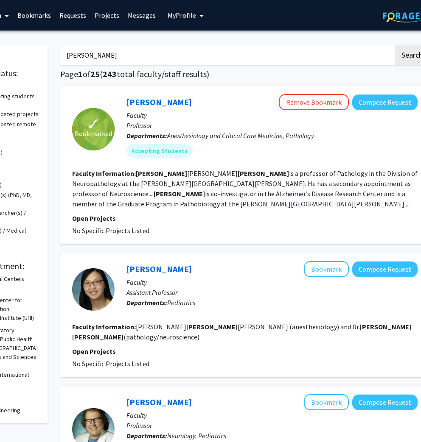
scroll to position [0, 88]
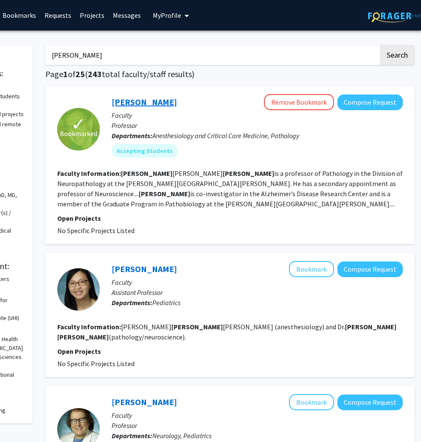
drag, startPoint x: 340, startPoint y: 0, endPoint x: 129, endPoint y: 100, distance: 233.6
click at [129, 100] on link "Lee Martin" at bounding box center [143, 102] width 65 height 11
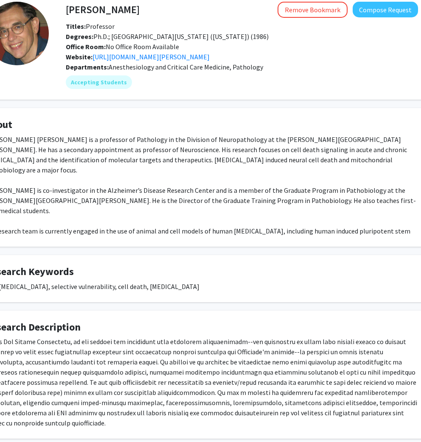
scroll to position [46, 53]
click at [144, 51] on div "Website: https://www.hopkinsmedicine.org/research/labs/lee-martin-laboratory" at bounding box center [241, 56] width 365 height 10
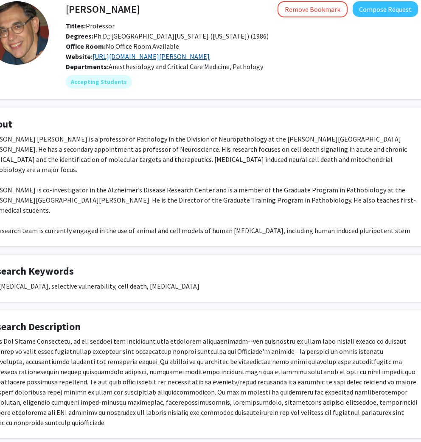
click at [145, 56] on link "https://www.hopkinsmedicine.org/research/labs/lee-martin-laboratory" at bounding box center [150, 56] width 117 height 8
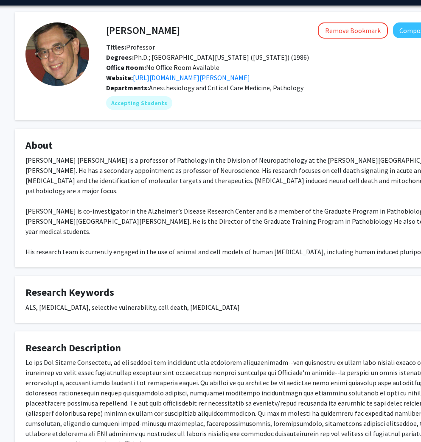
scroll to position [0, 13]
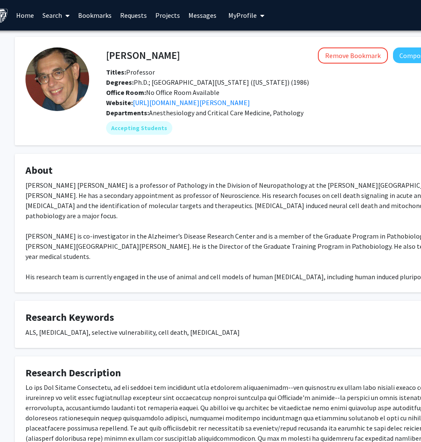
click at [56, 11] on link "Search" at bounding box center [56, 15] width 36 height 30
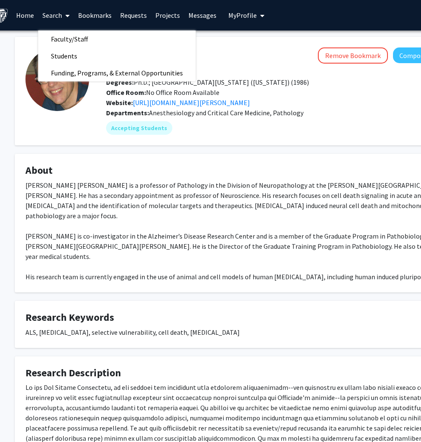
click at [94, 16] on link "Bookmarks" at bounding box center [95, 15] width 42 height 30
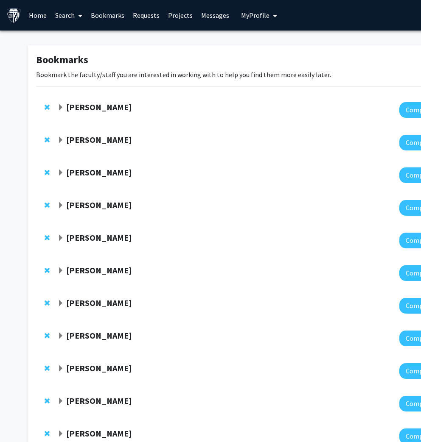
click at [89, 170] on strong "Nichol McBee" at bounding box center [98, 172] width 65 height 11
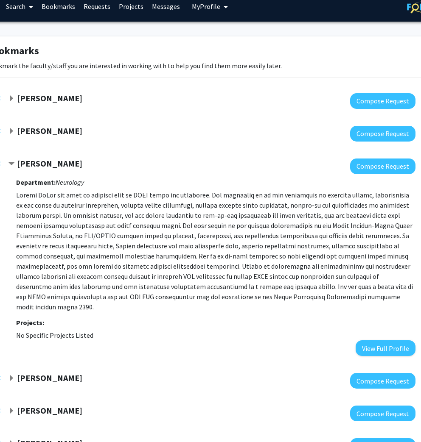
scroll to position [9, 49]
drag, startPoint x: 316, startPoint y: 298, endPoint x: 22, endPoint y: 186, distance: 314.6
drag, startPoint x: 22, startPoint y: 186, endPoint x: 15, endPoint y: 192, distance: 9.0
click at [15, 192] on div "Nichol McBee Compose Request Department: Neurology Projects: No Specific Projec…" at bounding box center [211, 258] width 407 height 198
drag, startPoint x: 15, startPoint y: 192, endPoint x: 318, endPoint y: 297, distance: 320.3
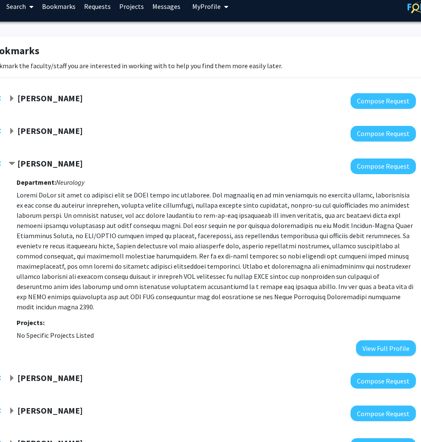
click at [318, 297] on div "Nichol McBee Compose Request Department: Neurology Projects: No Specific Projec…" at bounding box center [211, 258] width 407 height 198
copy div "Department: Neurology Nichol McBee has been an integral part of BIOS since its …"
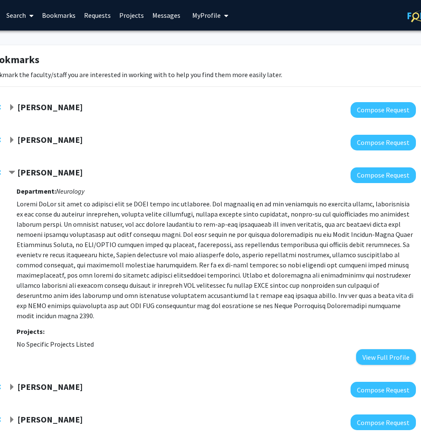
click at [12, 15] on link "Search" at bounding box center [20, 15] width 36 height 30
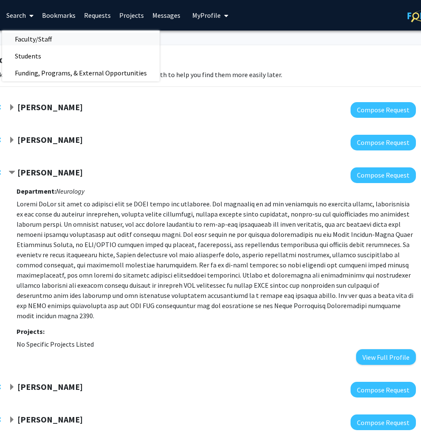
click at [45, 41] on span "Faculty/Staff" at bounding box center [33, 39] width 62 height 17
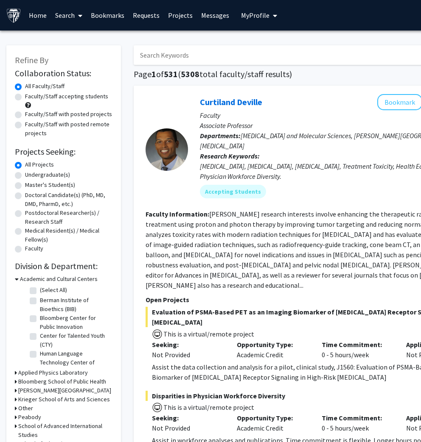
click at [170, 54] on input "Search Keywords" at bounding box center [300, 55] width 333 height 20
type input "nichol"
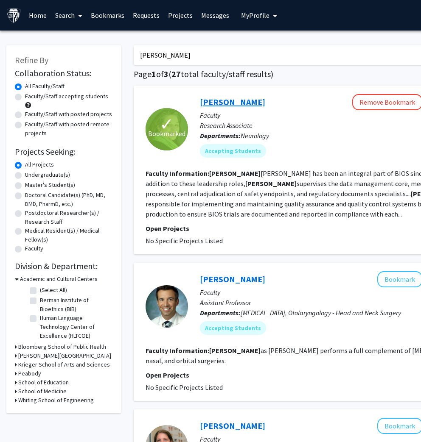
click at [223, 98] on link "Nichol McBee" at bounding box center [232, 102] width 65 height 11
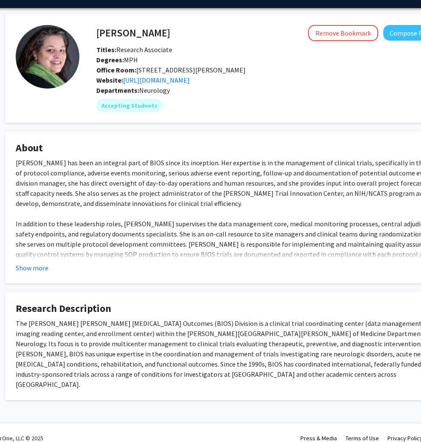
scroll to position [22, 23]
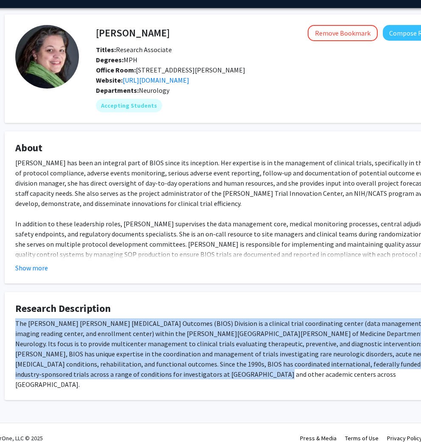
drag, startPoint x: 12, startPoint y: 320, endPoint x: 163, endPoint y: 373, distance: 159.7
click at [163, 340] on fg-card "Research Description The Johns Hopkins Brain Injury Outcomes (BIOS) Division is…" at bounding box center [232, 346] width 454 height 108
copy div "The Johns Hopkins Brain Injury Outcomes (BIOS) Division is a clinical trial coo…"
drag, startPoint x: 123, startPoint y: 60, endPoint x: 143, endPoint y: 61, distance: 20.4
click at [143, 61] on div "Degrees: MPH" at bounding box center [271, 60] width 365 height 10
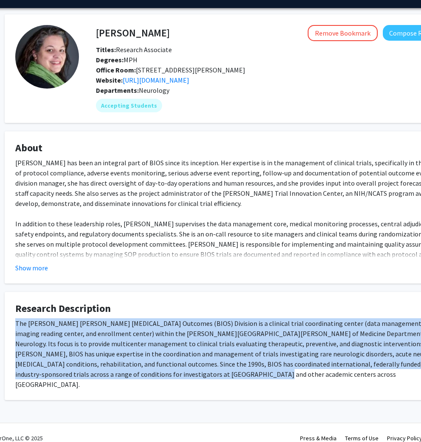
copy span "MPH"
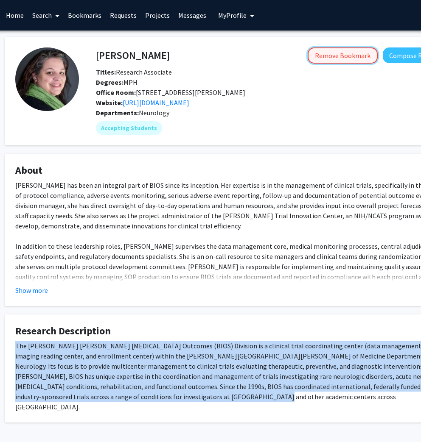
click at [349, 57] on button "Remove Bookmark" at bounding box center [342, 55] width 70 height 16
click at [76, 17] on link "Bookmarks" at bounding box center [85, 15] width 42 height 30
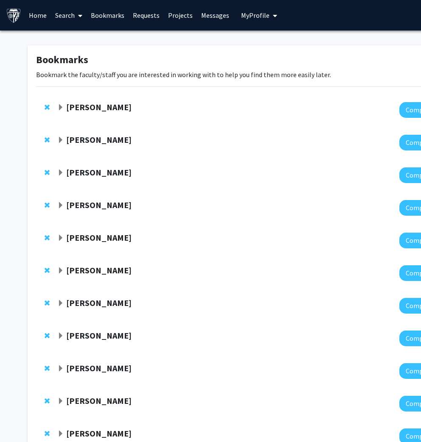
click at [45, 172] on span "Remove Lee Martin from bookmarks" at bounding box center [47, 172] width 5 height 7
click at [45, 270] on span "Remove Cynthia Munro from bookmarks" at bounding box center [47, 270] width 5 height 7
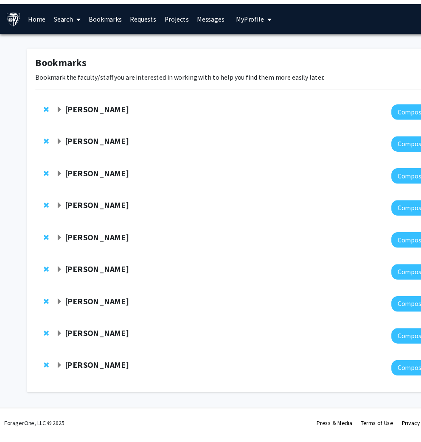
scroll to position [0, 6]
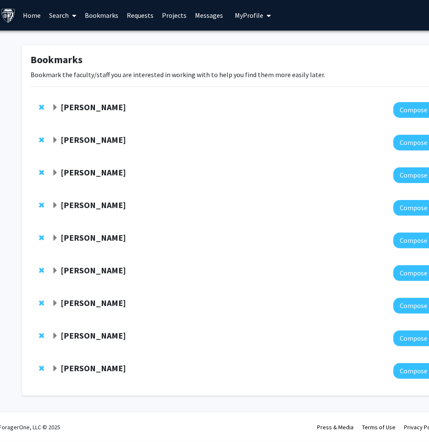
click at [82, 170] on strong "[PERSON_NAME]" at bounding box center [93, 172] width 65 height 11
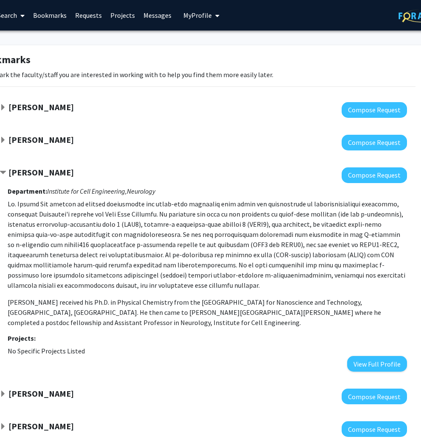
scroll to position [0, 57]
click at [6, 17] on link "Search" at bounding box center [12, 15] width 36 height 30
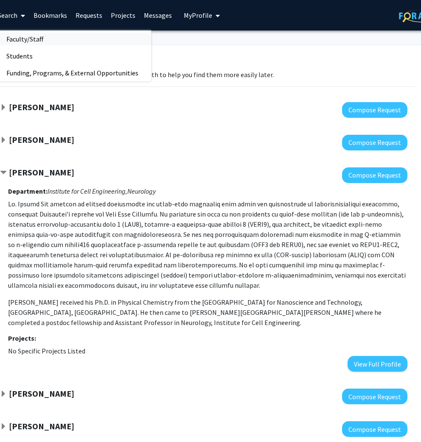
click at [63, 42] on link "Faculty/Staff" at bounding box center [72, 39] width 157 height 13
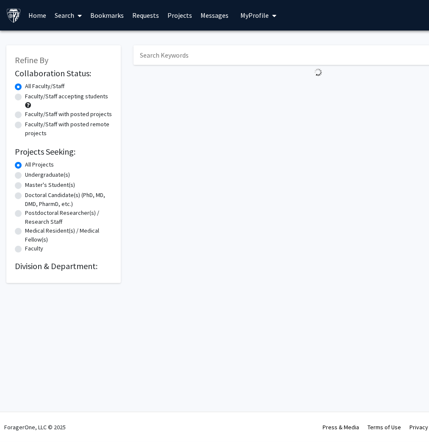
click at [186, 57] on input "Search Keywords" at bounding box center [300, 55] width 333 height 20
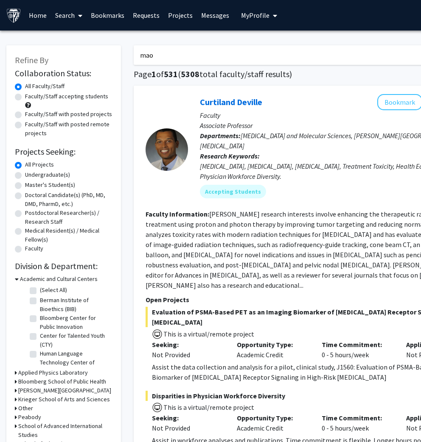
type input "mao"
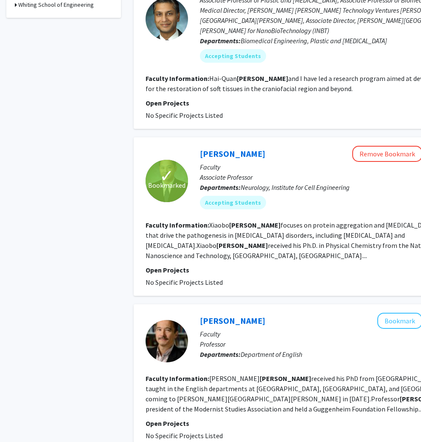
scroll to position [348, 0]
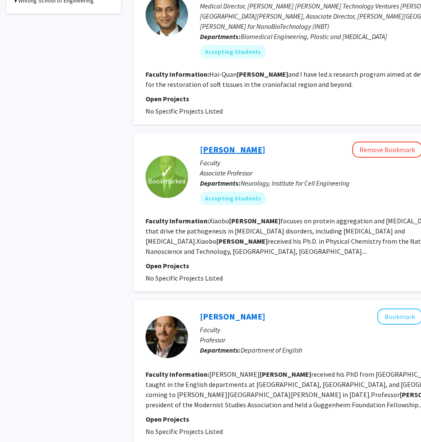
click at [229, 144] on link "[PERSON_NAME]" at bounding box center [232, 149] width 65 height 11
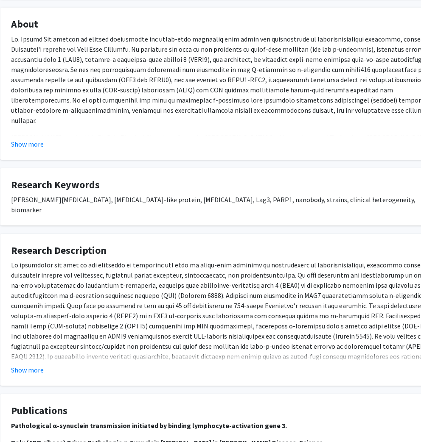
scroll to position [146, 43]
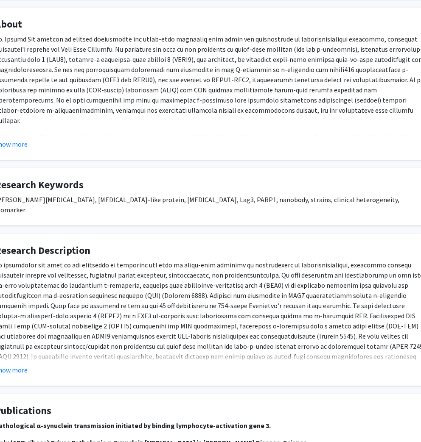
click at [17, 340] on fg-card "Research Description Show more" at bounding box center [211, 310] width 454 height 152
click at [16, 340] on button "Show more" at bounding box center [11, 370] width 33 height 10
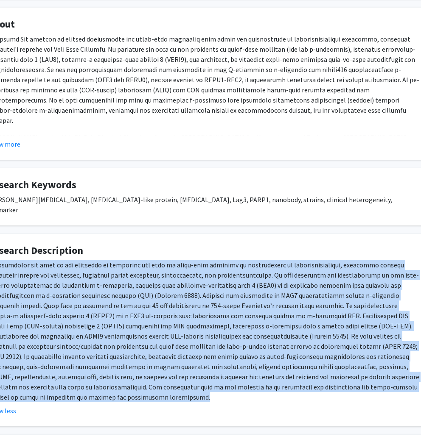
scroll to position [146, 88]
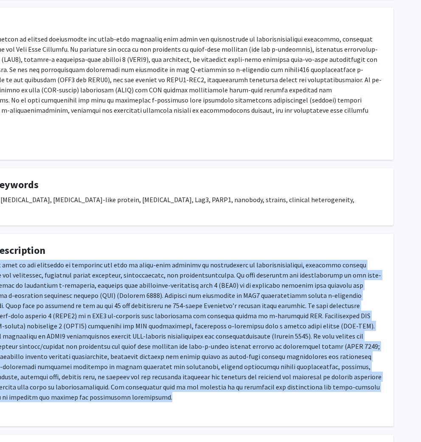
drag, startPoint x: 4, startPoint y: 252, endPoint x: 382, endPoint y: 377, distance: 398.3
click at [382, 340] on div at bounding box center [166, 331] width 432 height 142
copy div "My laboratory has been at the forefront of exploring the role of prion-like pro…"
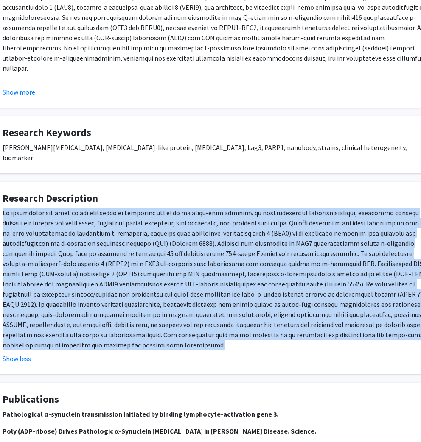
scroll to position [198, 36]
click at [256, 289] on div at bounding box center [219, 279] width 432 height 142
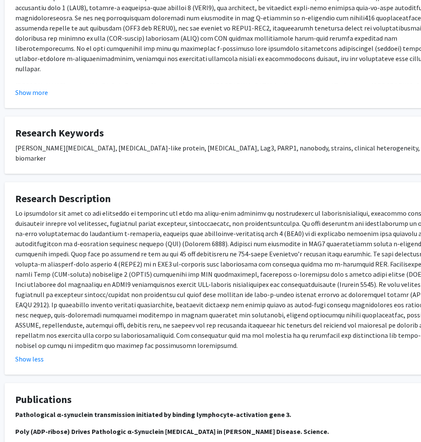
scroll to position [198, 11]
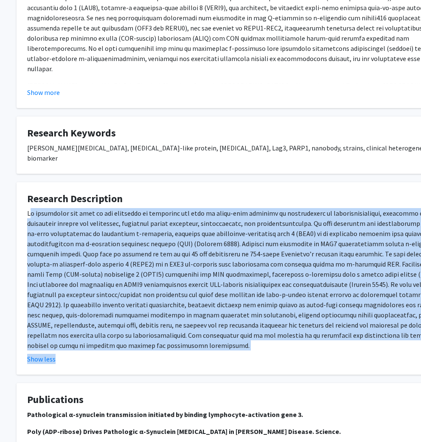
drag, startPoint x: 29, startPoint y: 202, endPoint x: 393, endPoint y: 334, distance: 387.3
click at [393, 334] on fg-read-more "Show less" at bounding box center [243, 286] width 432 height 156
copy fg-read-more "y laboratory has been at the forefront of exploring the role of prion-like prot…"
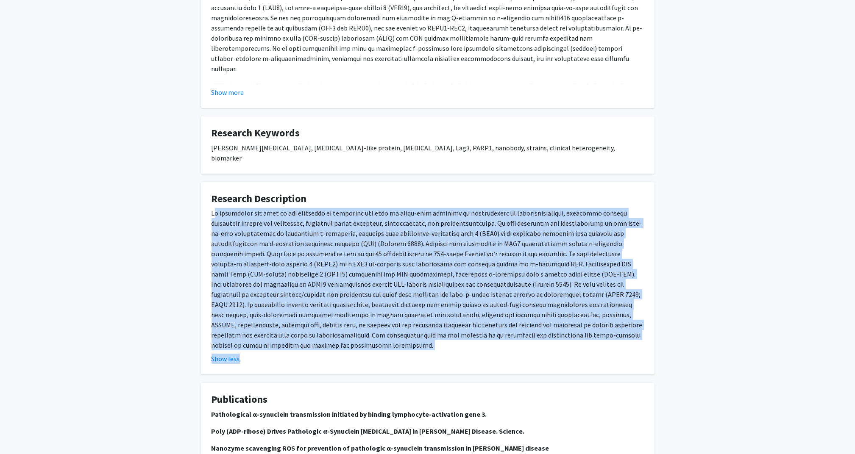
scroll to position [0, 0]
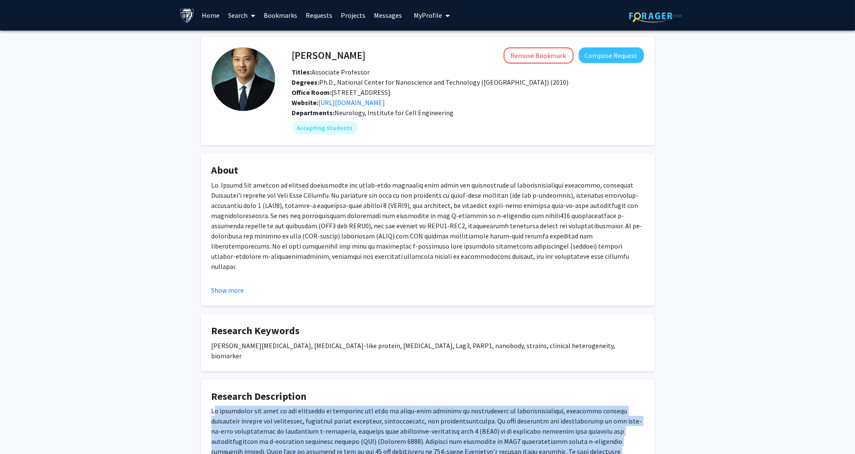
click at [276, 15] on link "Bookmarks" at bounding box center [280, 15] width 42 height 30
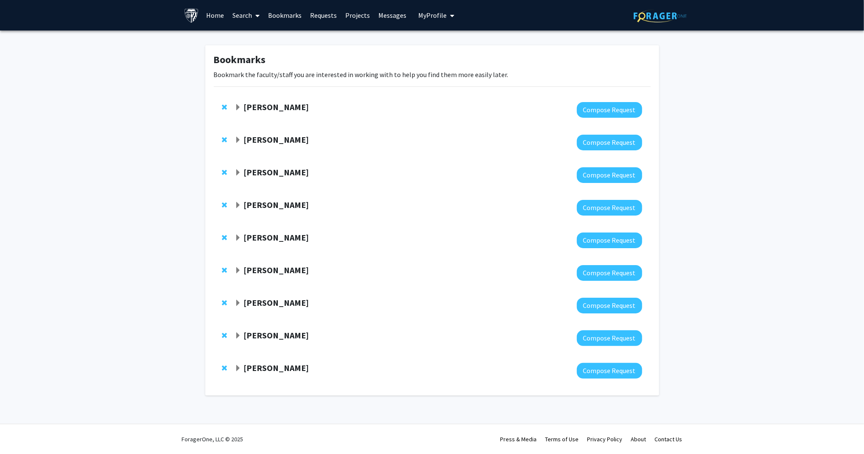
click at [278, 340] on strong "Carlos Romo" at bounding box center [275, 368] width 65 height 11
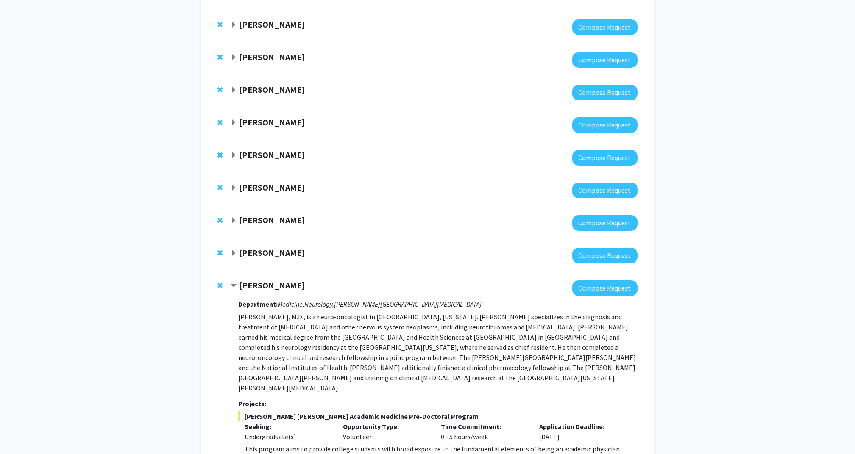
scroll to position [97, 0]
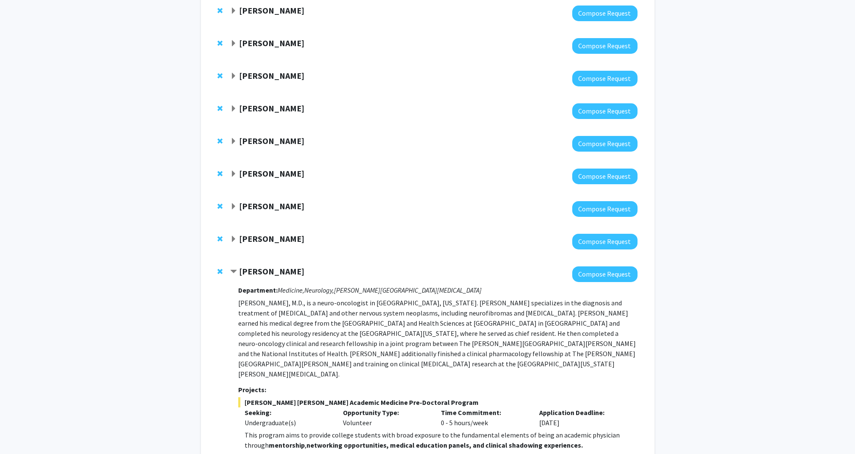
click at [262, 270] on strong "Carlos Romo" at bounding box center [271, 271] width 65 height 11
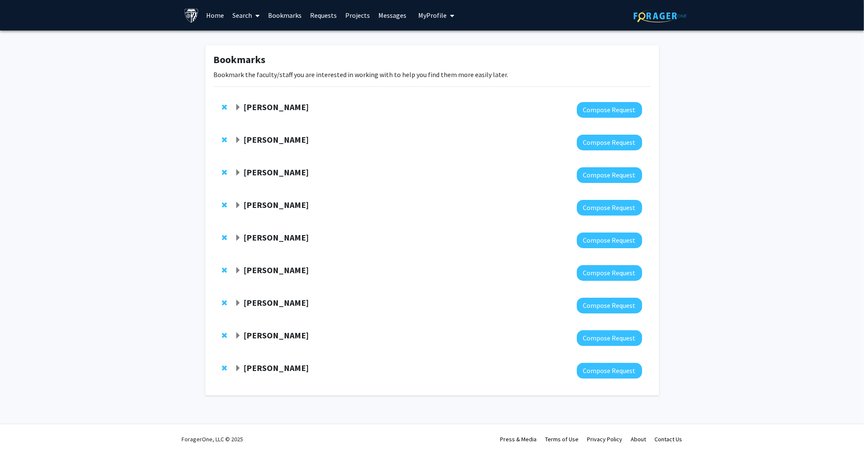
click at [275, 240] on strong "Hanseok Ko" at bounding box center [275, 237] width 65 height 11
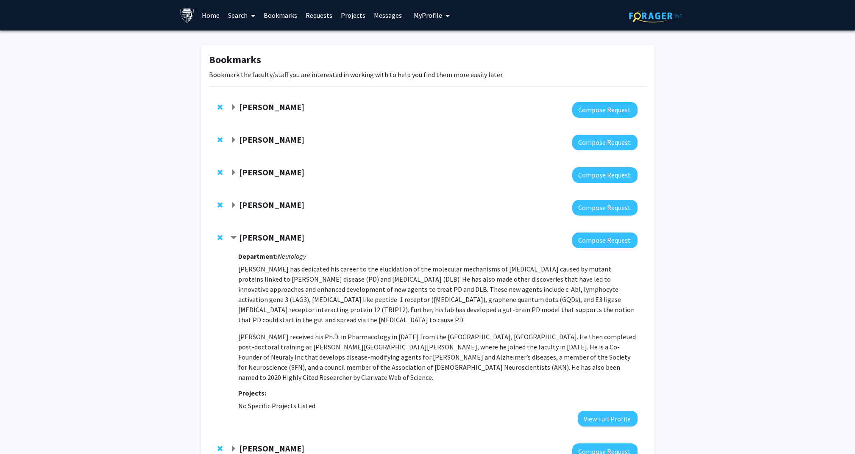
click at [219, 239] on span "Remove Hanseok Ko from bookmarks" at bounding box center [220, 237] width 5 height 7
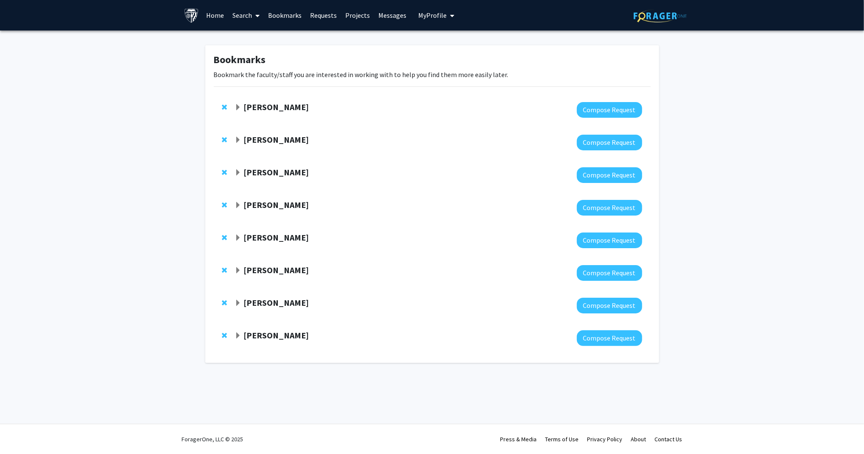
click at [245, 206] on strong "Ted Dawson" at bounding box center [275, 205] width 65 height 11
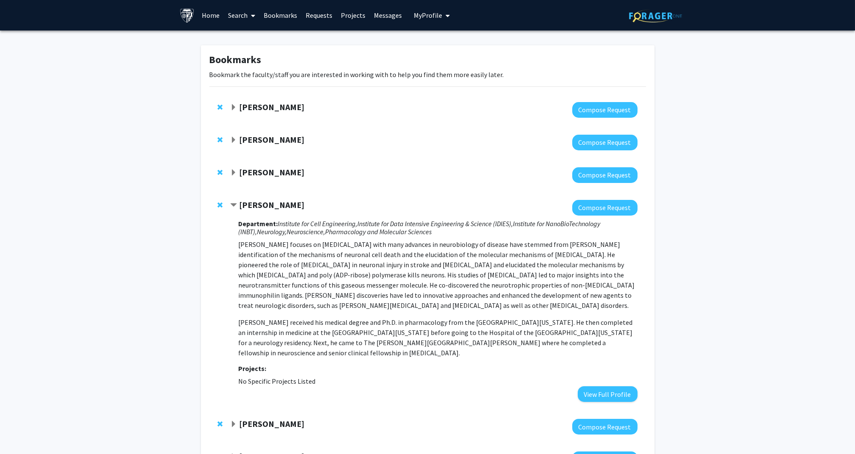
click at [222, 205] on span "Remove Ted Dawson from bookmarks" at bounding box center [220, 205] width 5 height 7
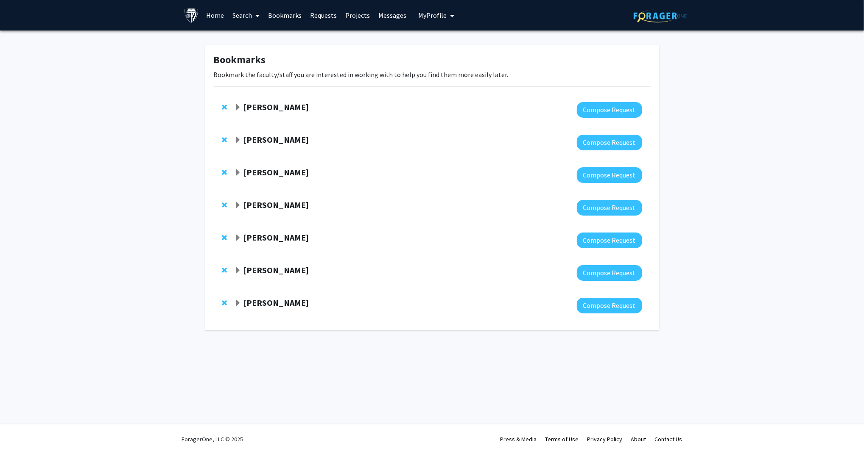
click at [263, 139] on strong "Karen Lane" at bounding box center [275, 139] width 65 height 11
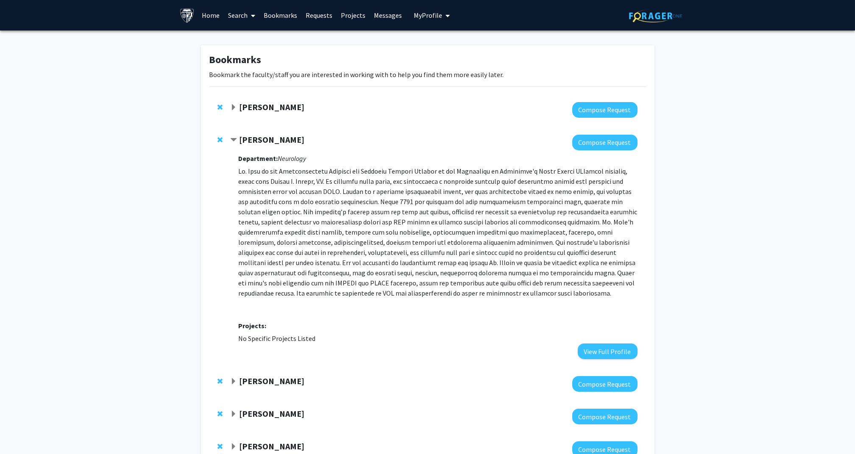
click at [263, 139] on strong "Karen Lane" at bounding box center [271, 139] width 65 height 11
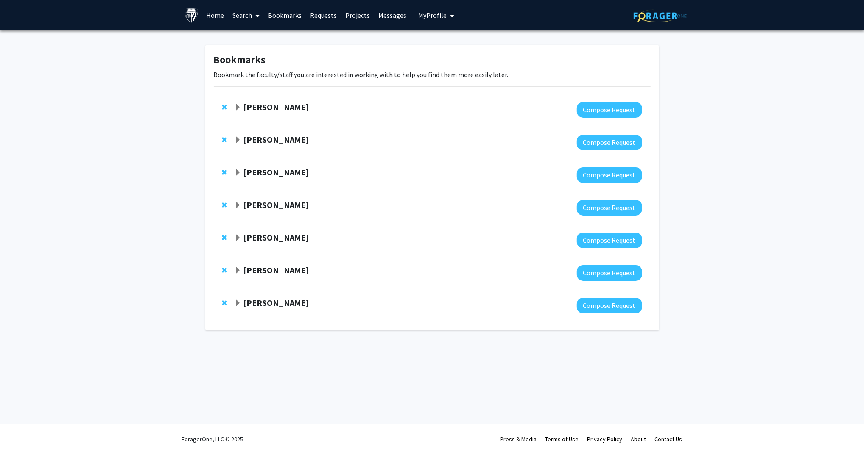
click at [232, 17] on link "Search" at bounding box center [246, 15] width 36 height 30
click at [244, 37] on span "Faculty/Staff" at bounding box center [259, 39] width 62 height 17
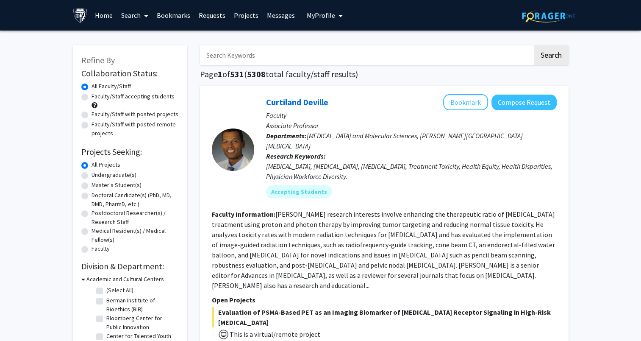
drag, startPoint x: 300, startPoint y: 8, endPoint x: 259, endPoint y: 63, distance: 67.8
click at [259, 63] on input "Search Keywords" at bounding box center [366, 55] width 333 height 20
type input "neurodegenerative"
click at [107, 96] on label "Faculty/Staff accepting students" at bounding box center [133, 96] width 83 height 9
click at [97, 96] on input "Faculty/Staff accepting students" at bounding box center [95, 95] width 6 height 6
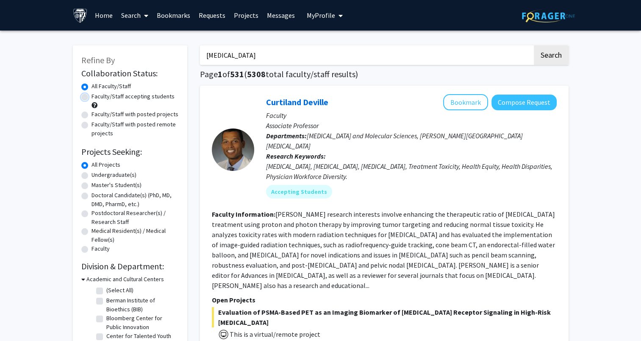
radio input "true"
click at [557, 59] on button "Search" at bounding box center [551, 55] width 35 height 20
radio input "true"
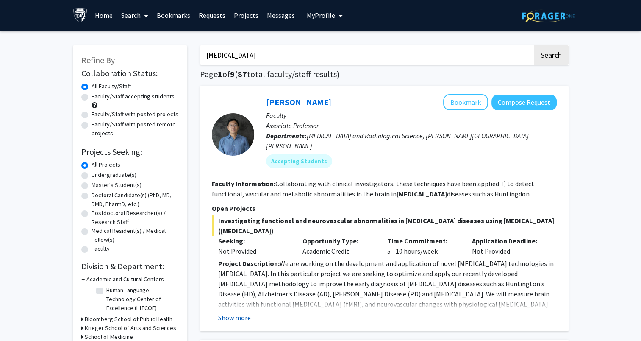
click at [229, 312] on button "Show more" at bounding box center [234, 317] width 33 height 10
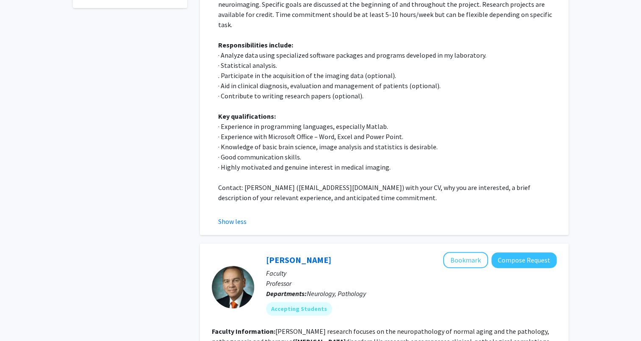
scroll to position [351, 0]
click at [231, 216] on button "Show less" at bounding box center [232, 221] width 28 height 10
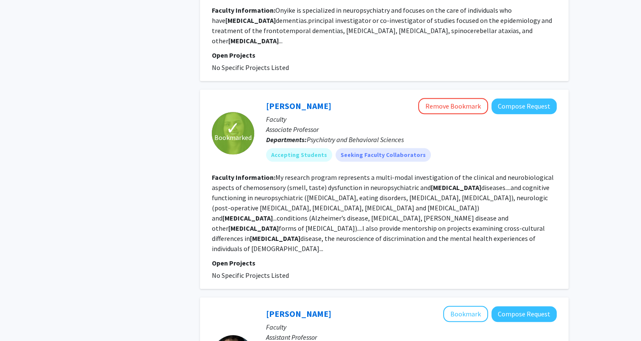
scroll to position [768, 0]
click at [296, 100] on link "Vidya Kamath" at bounding box center [298, 105] width 65 height 11
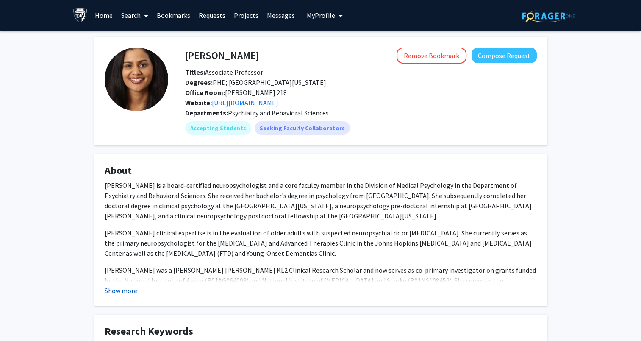
click at [120, 289] on button "Show more" at bounding box center [121, 290] width 33 height 10
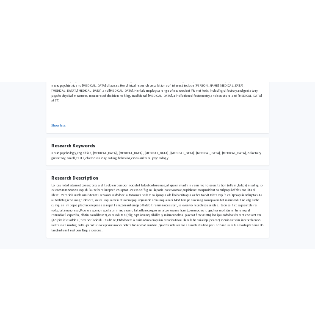
scroll to position [339, 0]
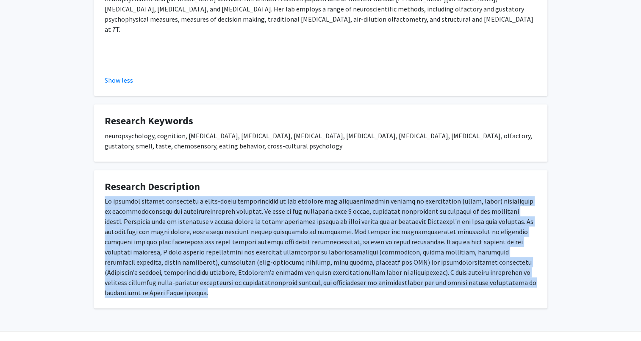
drag, startPoint x: 104, startPoint y: 192, endPoint x: 533, endPoint y: 276, distance: 437.2
click at [533, 276] on div at bounding box center [321, 247] width 432 height 102
copy div "My research program represents a multi-modal investigation of the clinical and …"
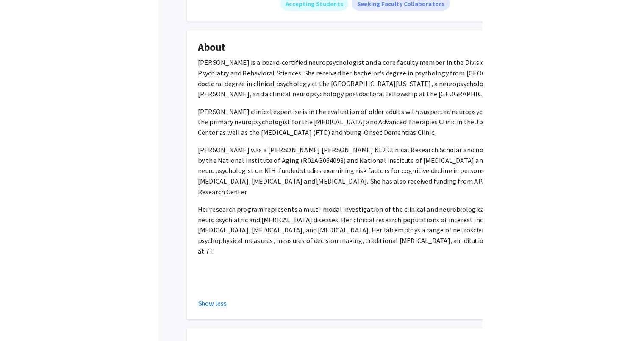
scroll to position [0, 0]
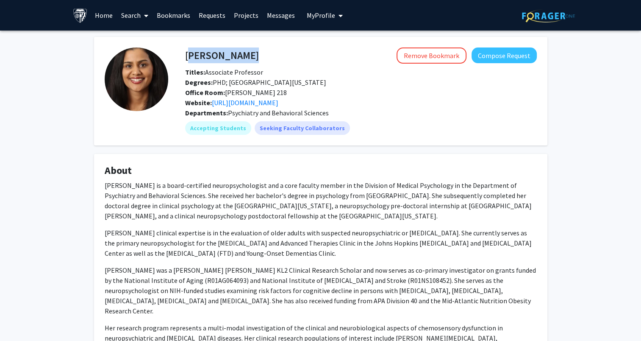
click at [187, 56] on div "Vidya Kamath Remove Bookmark Compose Request" at bounding box center [361, 55] width 365 height 16
copy h4 "Vidya Kamath"
click at [174, 15] on link "Bookmarks" at bounding box center [174, 15] width 42 height 30
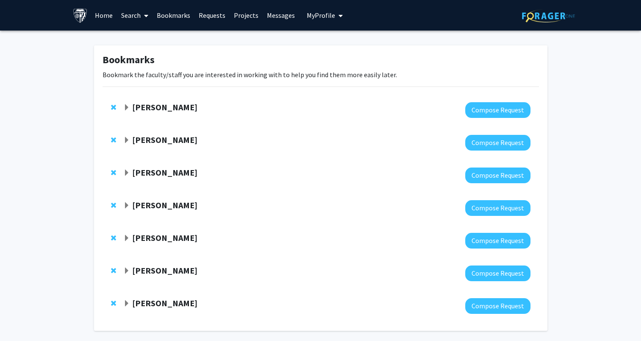
click at [156, 236] on strong "Jiou Wang" at bounding box center [164, 237] width 65 height 11
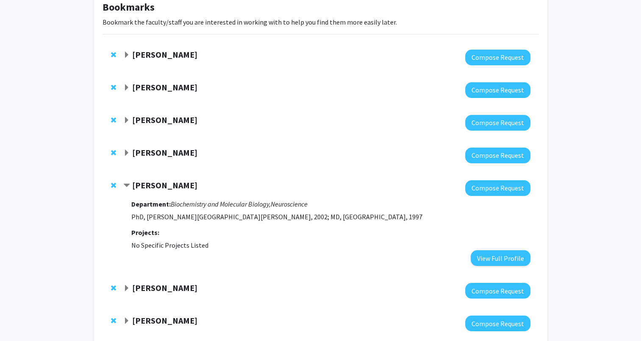
click at [151, 186] on strong "Jiou Wang" at bounding box center [164, 185] width 65 height 11
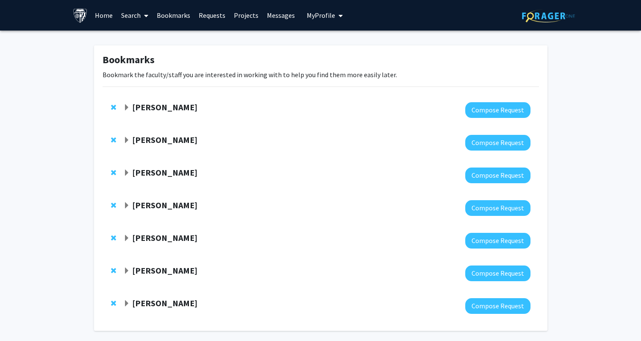
click at [131, 14] on link "Search" at bounding box center [135, 15] width 36 height 30
click at [167, 41] on span "Faculty/Staff" at bounding box center [148, 39] width 62 height 17
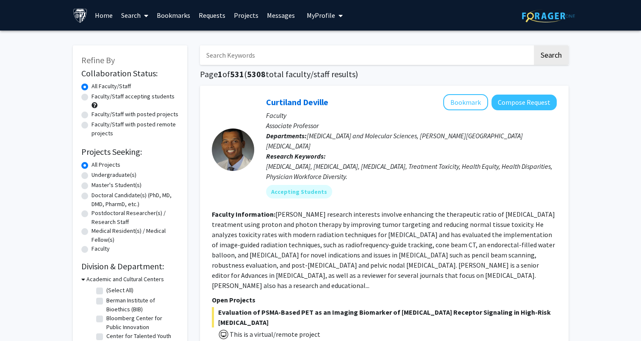
click at [267, 58] on input "Search Keywords" at bounding box center [366, 55] width 333 height 20
type input "jiou"
click at [534, 45] on button "Search" at bounding box center [551, 55] width 35 height 20
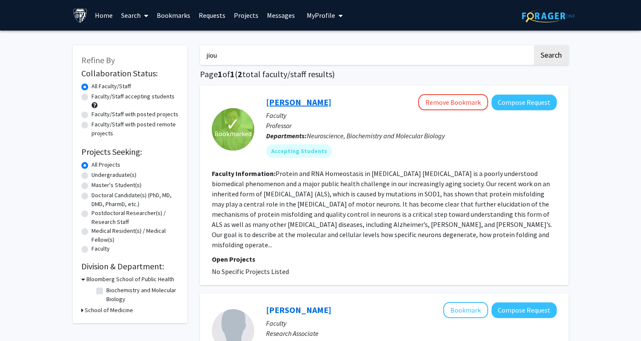
click at [290, 101] on link "Jiou Wang" at bounding box center [298, 102] width 65 height 11
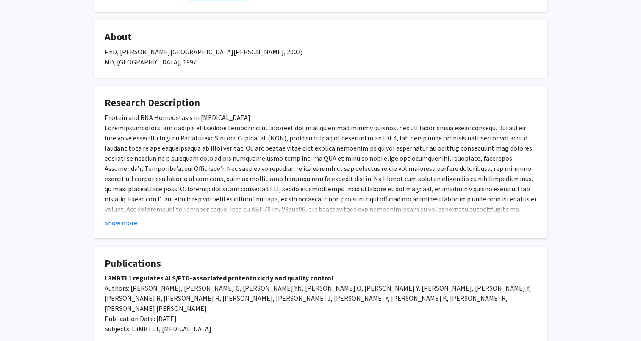
scroll to position [134, 0]
click at [130, 229] on fg-card "Research Description Protein and RNA Homeostasis in Neurodegeneration Show more" at bounding box center [321, 162] width 454 height 152
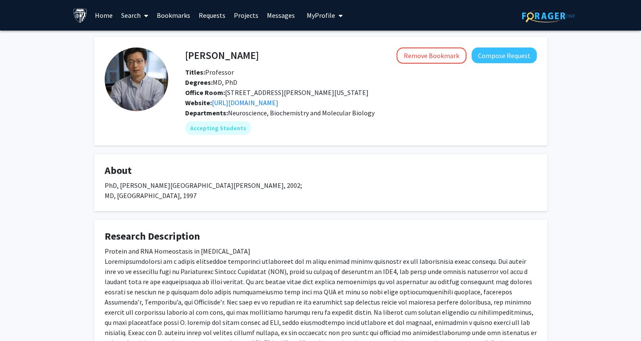
click at [128, 17] on link "Search" at bounding box center [135, 15] width 36 height 30
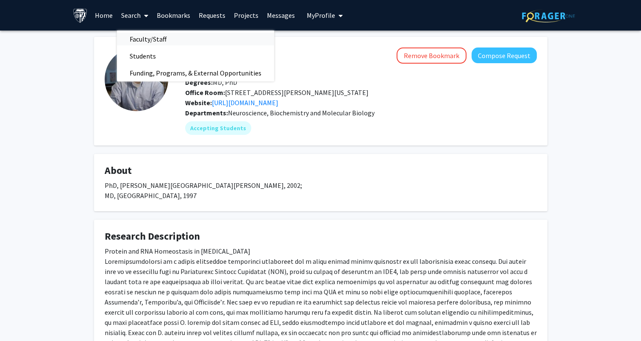
click at [139, 41] on span "Faculty/Staff" at bounding box center [148, 39] width 62 height 17
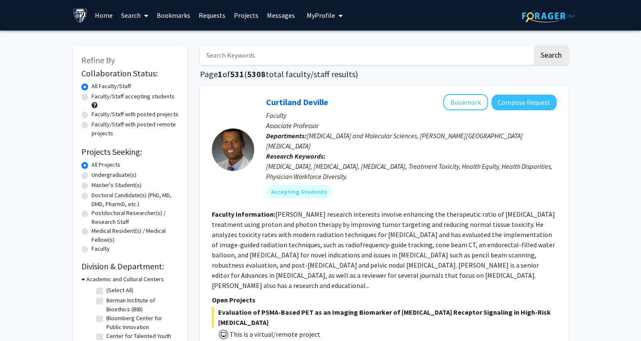
click at [214, 55] on input "Search Keywords" at bounding box center [366, 55] width 333 height 20
type input "neurodegenerative"
click at [92, 99] on label "Faculty/Staff accepting students" at bounding box center [133, 96] width 83 height 9
click at [92, 98] on input "Faculty/Staff accepting students" at bounding box center [95, 95] width 6 height 6
radio input "true"
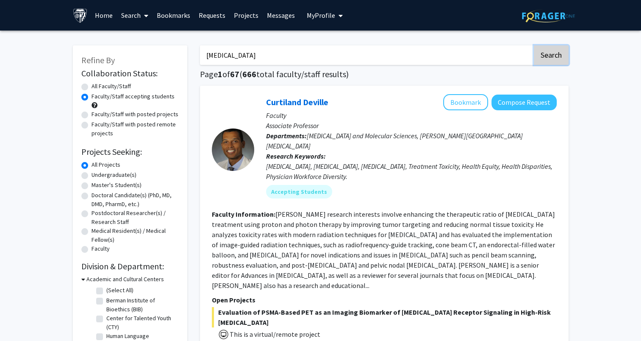
click at [563, 56] on button "Search" at bounding box center [551, 55] width 35 height 20
radio input "true"
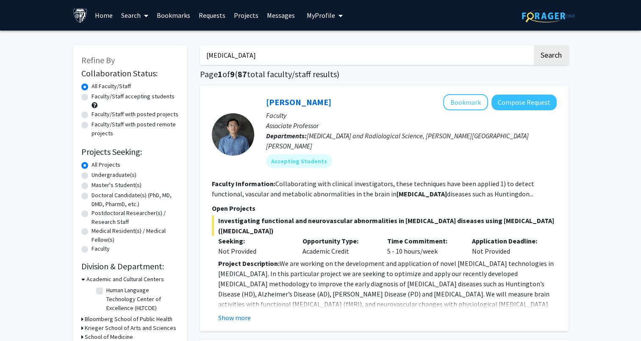
click at [142, 98] on label "Faculty/Staff accepting students" at bounding box center [133, 96] width 83 height 9
click at [97, 98] on input "Faculty/Staff accepting students" at bounding box center [95, 95] width 6 height 6
radio input "true"
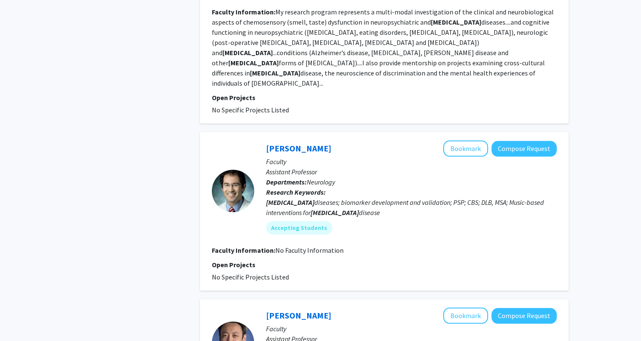
scroll to position [750, 0]
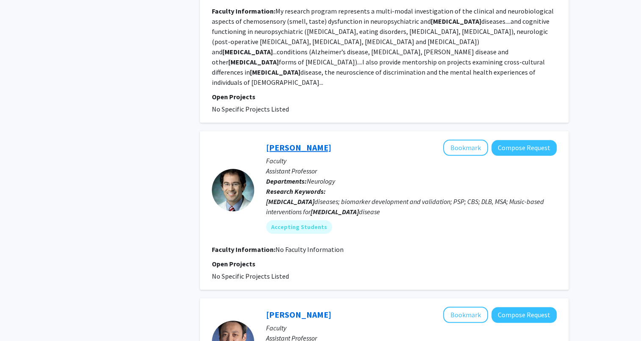
click at [316, 142] on link "Alexander Pantelyat" at bounding box center [298, 147] width 65 height 11
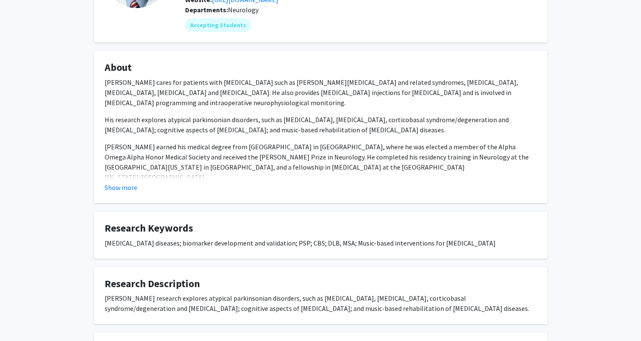
scroll to position [103, 0]
click at [125, 192] on button "Show more" at bounding box center [121, 187] width 33 height 10
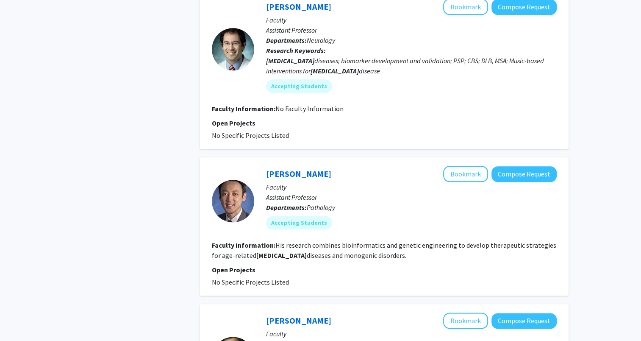
scroll to position [896, 0]
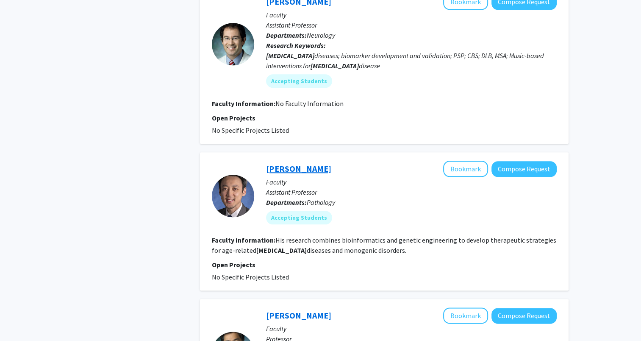
click at [298, 163] on link "Jonathan Ling" at bounding box center [298, 168] width 65 height 11
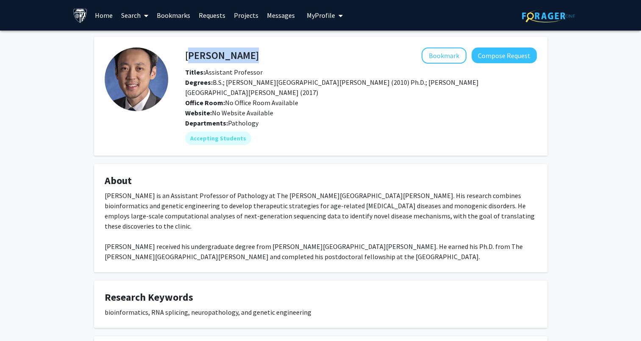
drag, startPoint x: 187, startPoint y: 58, endPoint x: 253, endPoint y: 64, distance: 66.8
click at [253, 64] on div "Jonathan Ling Bookmark Compose Request Titles: Assistant Professor Degrees: B.S…" at bounding box center [361, 82] width 365 height 70
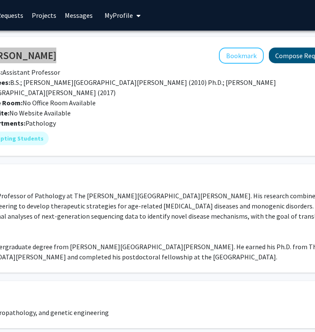
scroll to position [0, 139]
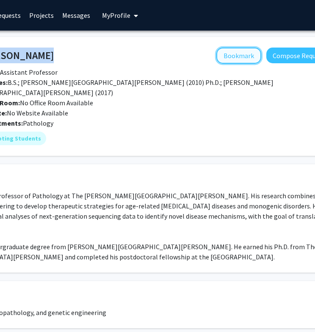
click at [236, 56] on button "Bookmark" at bounding box center [239, 55] width 45 height 16
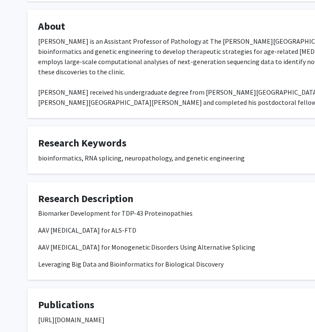
scroll to position [164, 0]
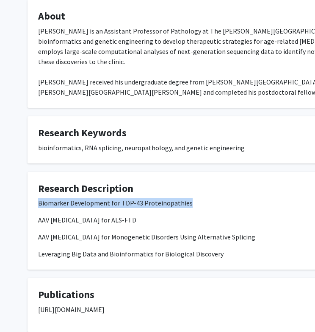
drag, startPoint x: 38, startPoint y: 180, endPoint x: 185, endPoint y: 184, distance: 147.2
click at [185, 198] on p "Biomarker Development for TDP-43 Proteinopathies" at bounding box center [254, 203] width 432 height 10
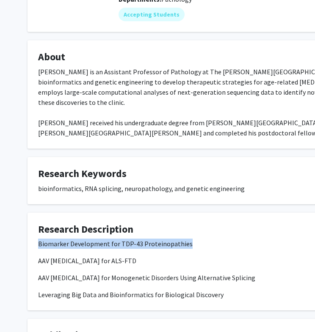
scroll to position [140, 0]
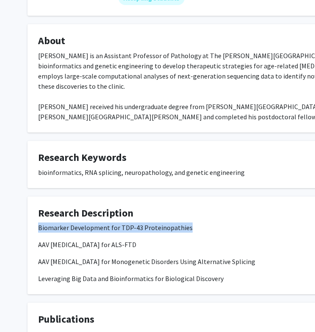
drag, startPoint x: 39, startPoint y: 224, endPoint x: 221, endPoint y: 263, distance: 186.0
click at [221, 263] on fg-card "Research Description Biomarker Development for TDP-43 Proteinopathies AAV Gene …" at bounding box center [255, 245] width 454 height 98
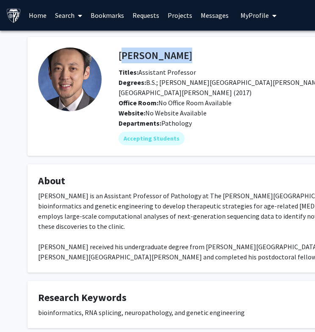
drag, startPoint x: 118, startPoint y: 57, endPoint x: 120, endPoint y: 49, distance: 7.9
click at [120, 49] on div "Jonathan Ling Remove Bookmark Compose Request" at bounding box center [294, 55] width 365 height 16
click at [236, 139] on fg-card "Jonathan Ling Remove Bookmark Compose Request Titles: Assistant Professor Degre…" at bounding box center [255, 96] width 454 height 119
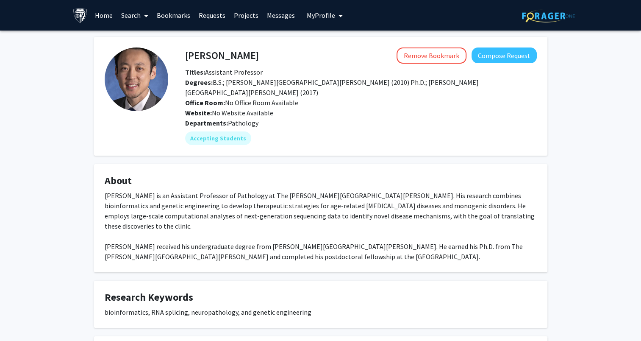
click at [179, 14] on link "Bookmarks" at bounding box center [174, 15] width 42 height 30
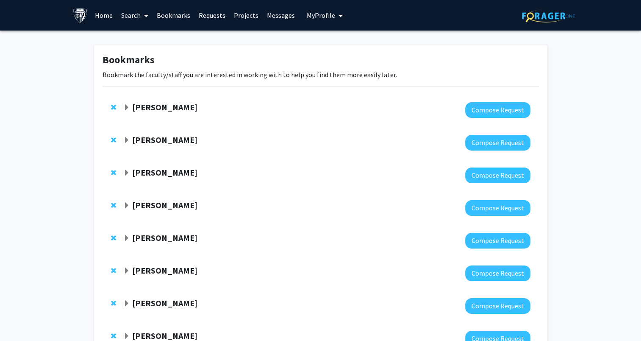
click at [132, 15] on link "Search" at bounding box center [135, 15] width 36 height 30
click at [141, 39] on span "Faculty/Staff" at bounding box center [148, 39] width 62 height 17
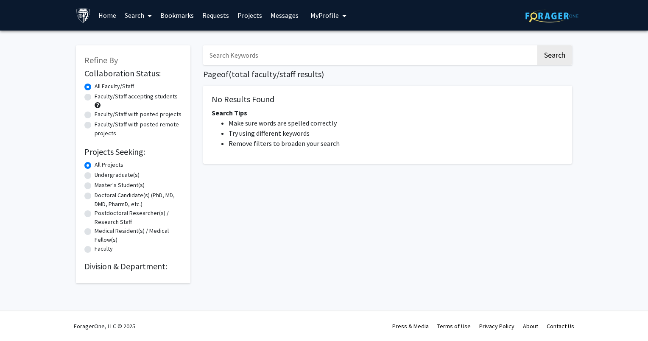
click at [234, 56] on input "Search Keywords" at bounding box center [369, 55] width 333 height 20
type input "neurodegenerative"
click at [153, 93] on label "Faculty/Staff accepting students" at bounding box center [136, 96] width 83 height 9
click at [100, 93] on input "Faculty/Staff accepting students" at bounding box center [98, 95] width 6 height 6
radio input "true"
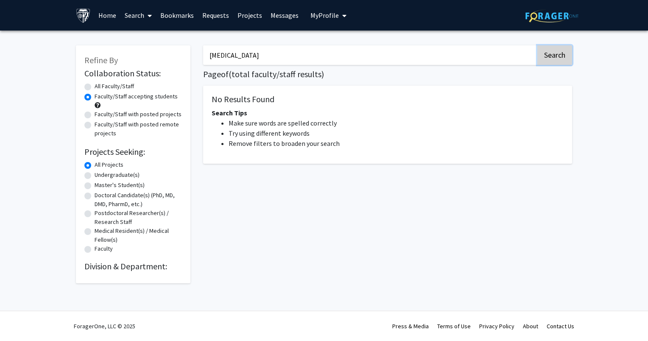
click at [554, 58] on button "Search" at bounding box center [554, 55] width 35 height 20
click at [540, 58] on button "Search" at bounding box center [554, 55] width 35 height 20
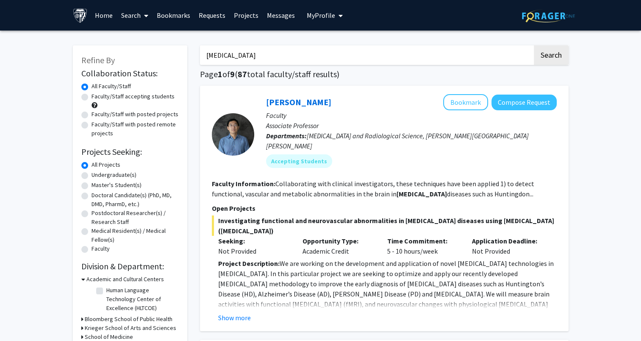
click at [92, 98] on label "Faculty/Staff accepting students" at bounding box center [133, 96] width 83 height 9
click at [92, 98] on input "Faculty/Staff accepting students" at bounding box center [95, 95] width 6 height 6
radio input "true"
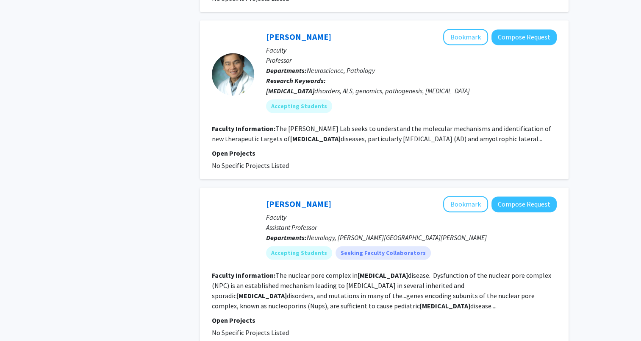
scroll to position [1175, 0]
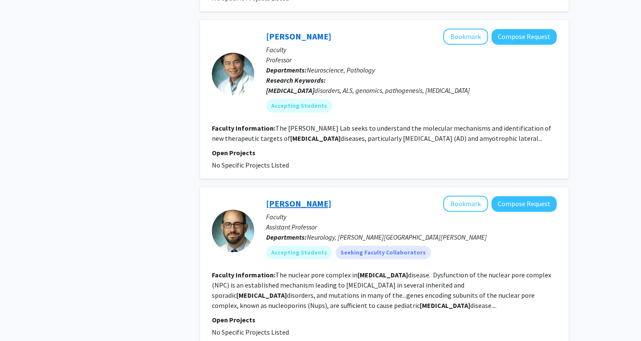
click at [308, 198] on link "[PERSON_NAME]" at bounding box center [298, 203] width 65 height 11
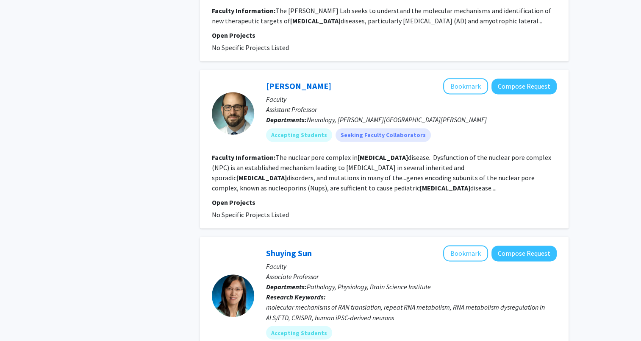
scroll to position [1388, 0]
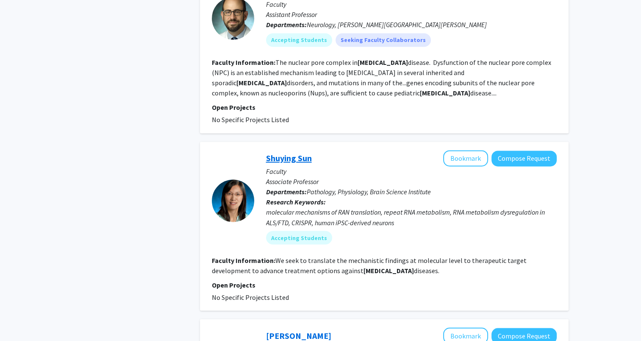
click at [291, 153] on link "Shuying Sun" at bounding box center [289, 158] width 46 height 11
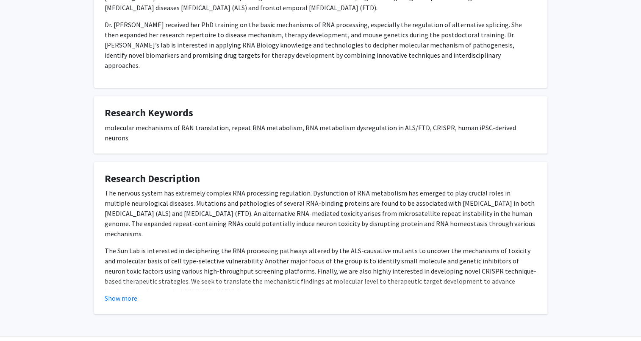
scroll to position [203, 0]
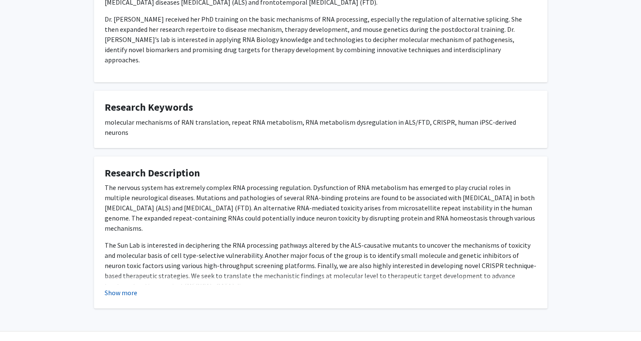
click at [114, 287] on button "Show more" at bounding box center [121, 292] width 33 height 10
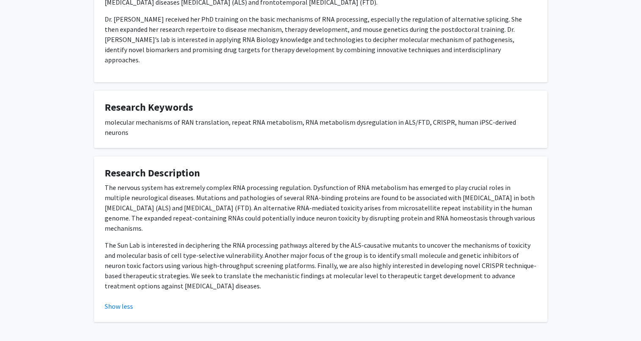
scroll to position [0, 0]
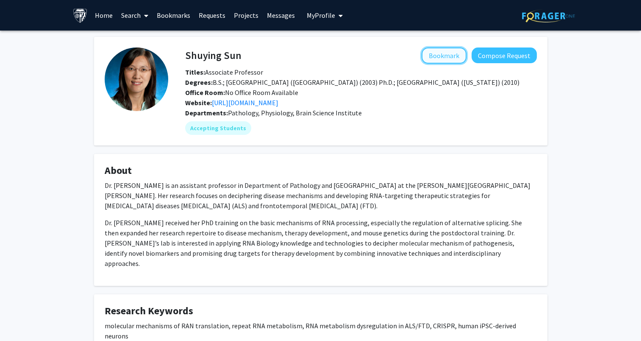
click at [444, 52] on button "Bookmark" at bounding box center [444, 55] width 45 height 16
drag, startPoint x: 185, startPoint y: 57, endPoint x: 244, endPoint y: 54, distance: 59.4
click at [244, 54] on div "Shuying Sun Remove Bookmark Compose Request" at bounding box center [361, 55] width 365 height 16
copy h4 "Shuying Sun"
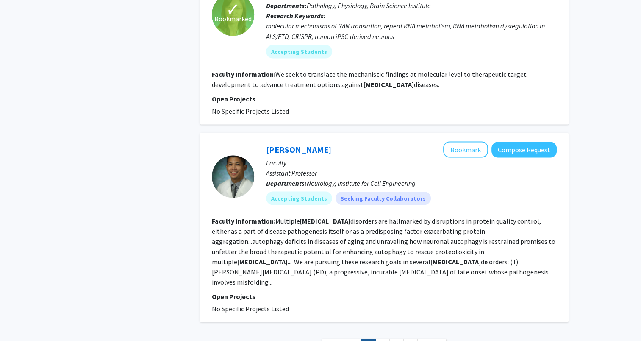
scroll to position [1573, 0]
click at [388, 339] on link "2" at bounding box center [383, 346] width 14 height 15
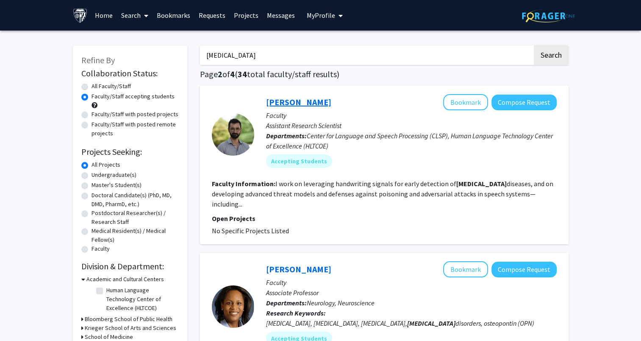
click at [319, 101] on link "Thomas Thebaud" at bounding box center [298, 102] width 65 height 11
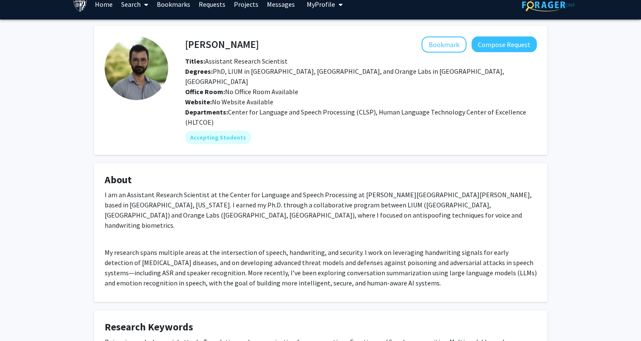
scroll to position [11, 0]
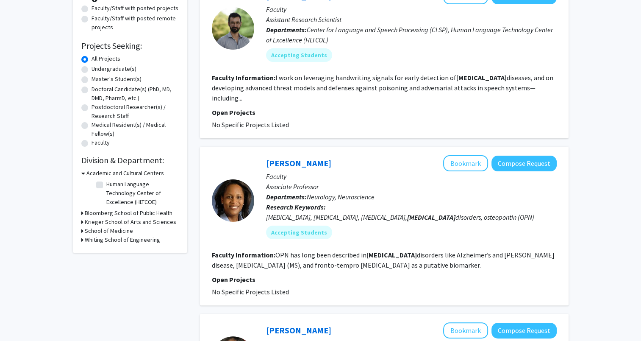
scroll to position [120, 0]
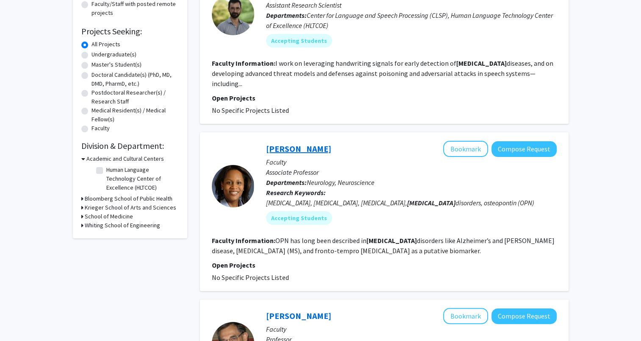
click at [284, 148] on link "Amanda Brown" at bounding box center [298, 148] width 65 height 11
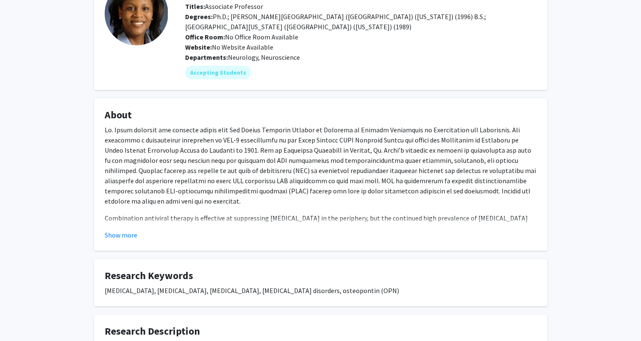
scroll to position [66, 0]
click at [134, 236] on button "Show more" at bounding box center [121, 234] width 33 height 10
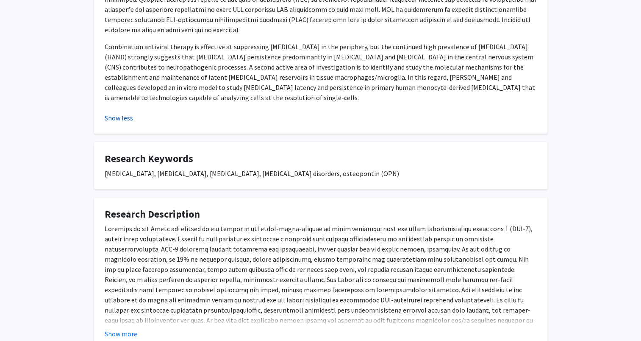
scroll to position [298, 0]
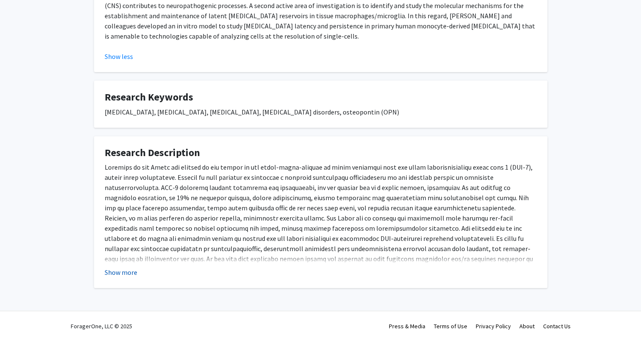
click at [119, 270] on button "Show more" at bounding box center [121, 272] width 33 height 10
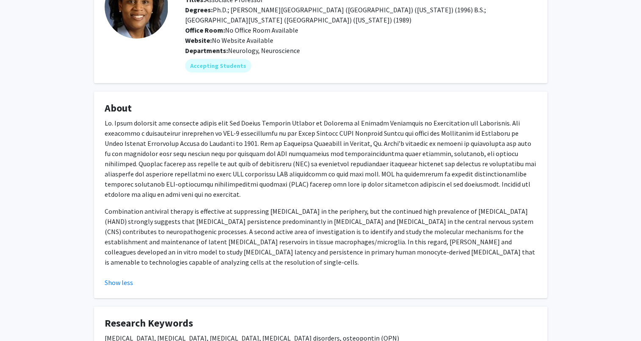
scroll to position [0, 0]
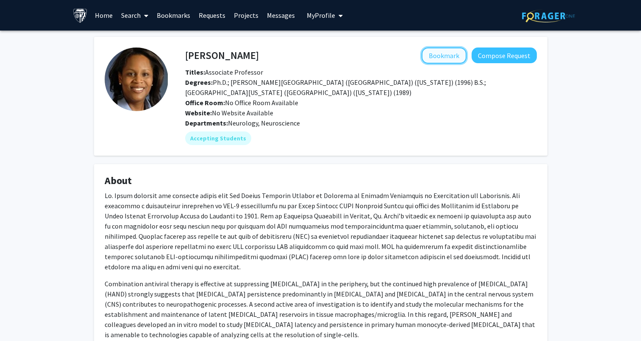
click at [433, 56] on button "Bookmark" at bounding box center [444, 55] width 45 height 16
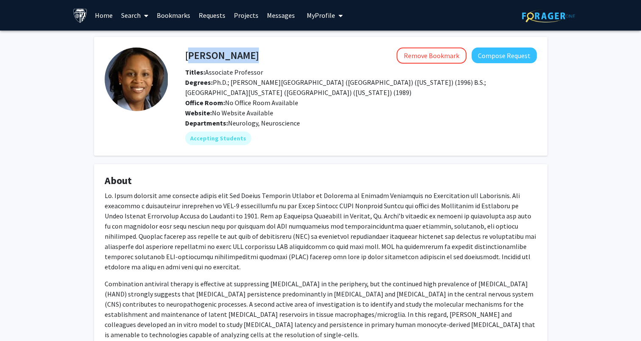
drag, startPoint x: 187, startPoint y: 56, endPoint x: 254, endPoint y: 55, distance: 67.0
click at [254, 55] on div "Amanda Brown Remove Bookmark Compose Request" at bounding box center [361, 55] width 365 height 16
copy h4 "Amanda Brown"
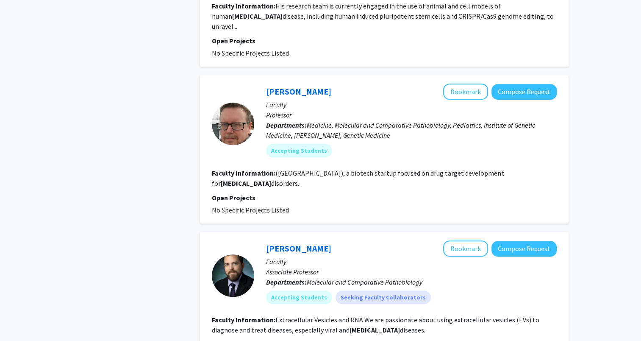
scroll to position [500, 0]
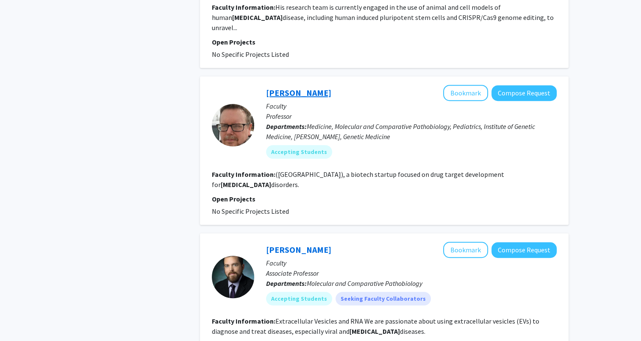
click at [320, 95] on link "Andy McCallion" at bounding box center [298, 92] width 65 height 11
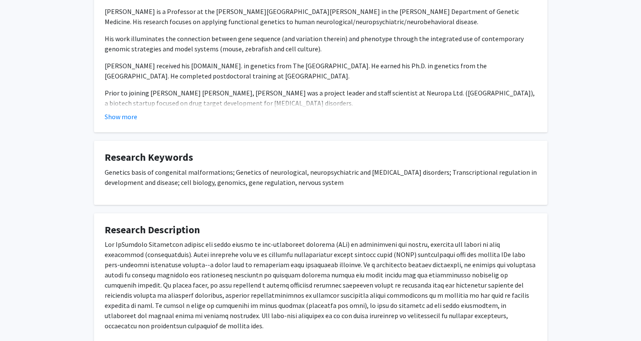
scroll to position [183, 0]
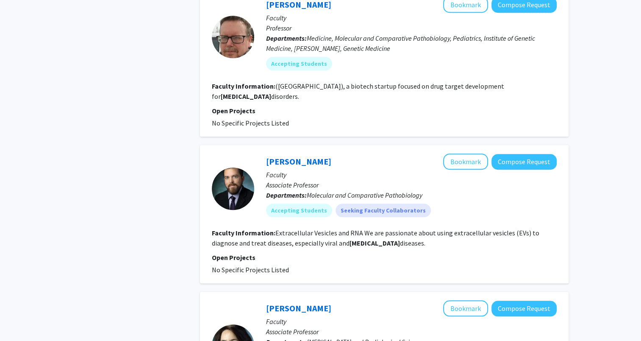
scroll to position [588, 0]
click at [307, 156] on link "Kenneth Witwer" at bounding box center [298, 161] width 65 height 11
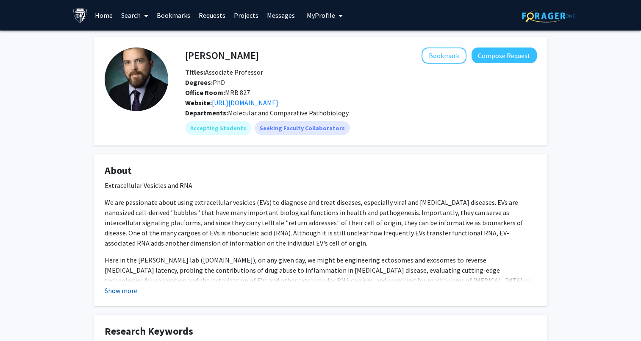
click at [129, 291] on button "Show more" at bounding box center [121, 290] width 33 height 10
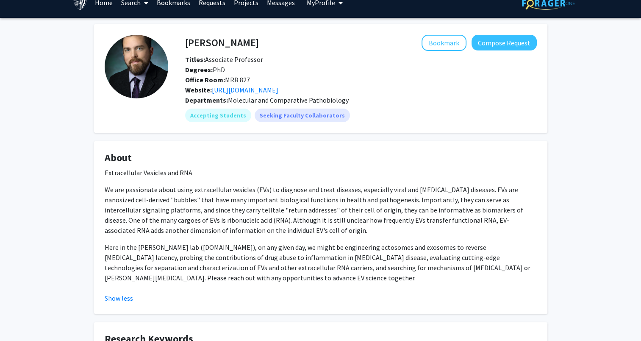
scroll to position [1, 0]
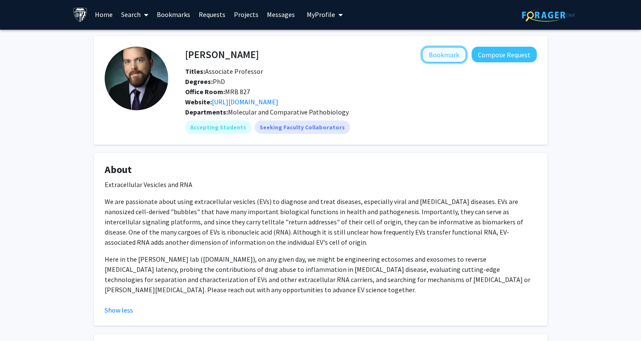
click at [439, 53] on button "Bookmark" at bounding box center [444, 55] width 45 height 16
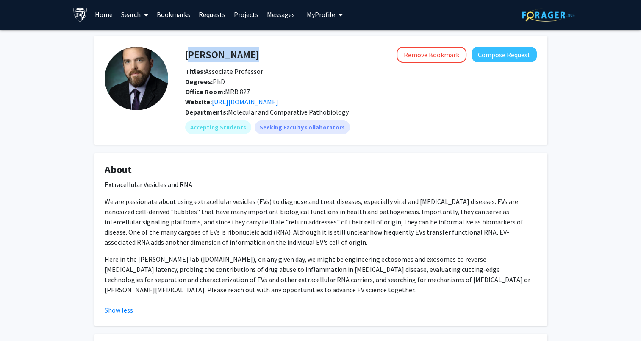
drag, startPoint x: 186, startPoint y: 55, endPoint x: 262, endPoint y: 47, distance: 76.7
click at [262, 47] on div "Kenneth Witwer Remove Bookmark Compose Request" at bounding box center [361, 55] width 365 height 16
copy h4 "Kenneth Witwer"
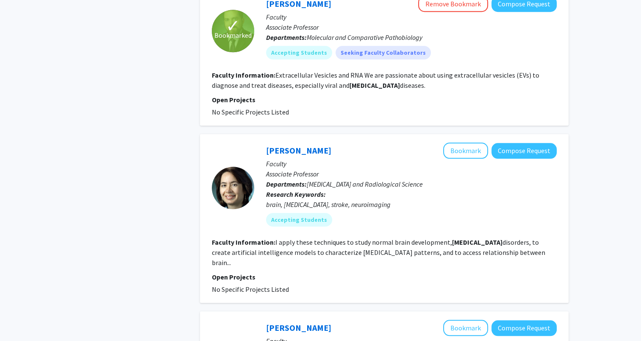
scroll to position [747, 0]
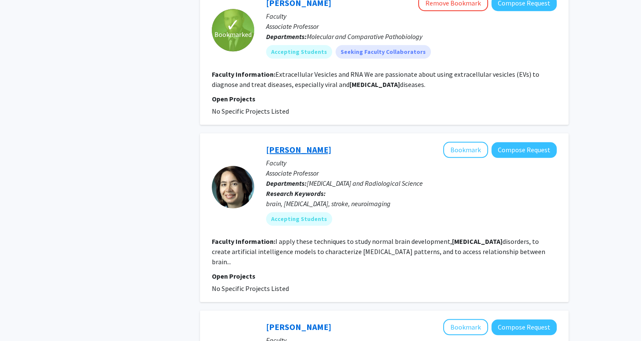
click at [287, 144] on link "Andreia Faria" at bounding box center [298, 149] width 65 height 11
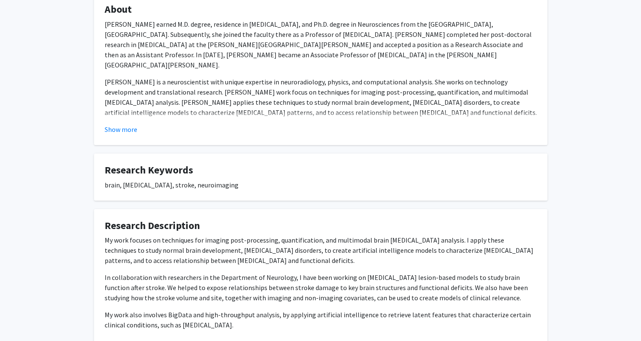
scroll to position [197, 0]
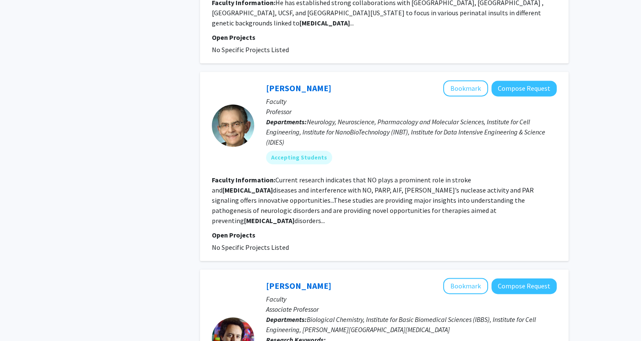
scroll to position [1184, 0]
click at [286, 82] on link "Ted Dawson" at bounding box center [298, 87] width 65 height 11
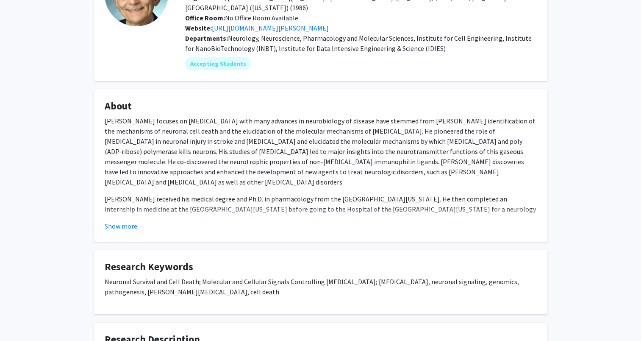
scroll to position [85, 0]
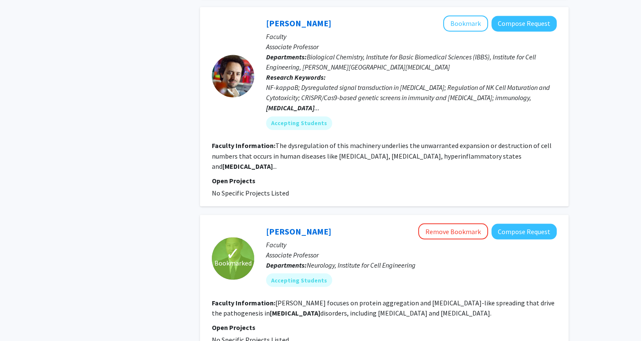
scroll to position [1497, 0]
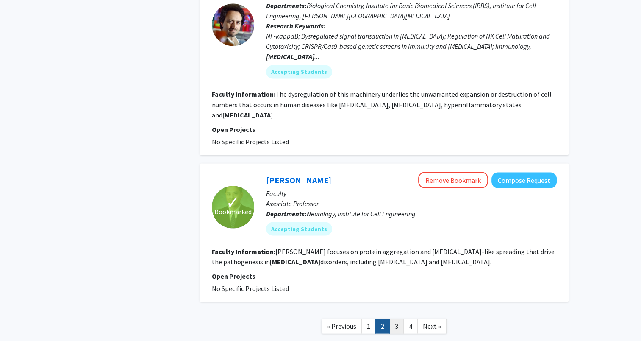
click at [398, 318] on link "3" at bounding box center [397, 325] width 14 height 15
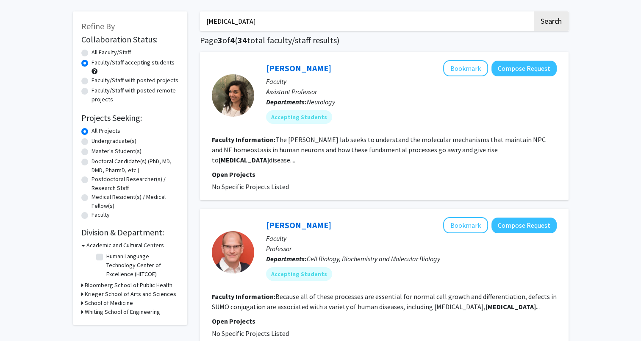
scroll to position [34, 0]
click at [275, 67] on link "Alyssa Coyne" at bounding box center [298, 68] width 65 height 11
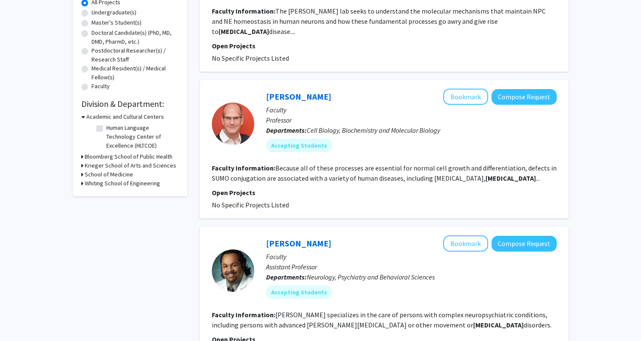
scroll to position [162, 0]
click at [314, 99] on link "Michael Matunis" at bounding box center [298, 97] width 65 height 11
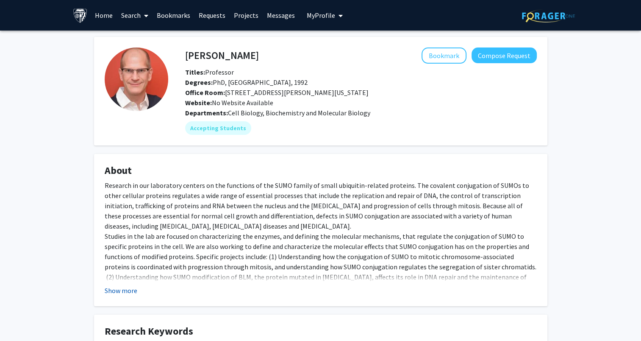
click at [117, 290] on button "Show more" at bounding box center [121, 290] width 33 height 10
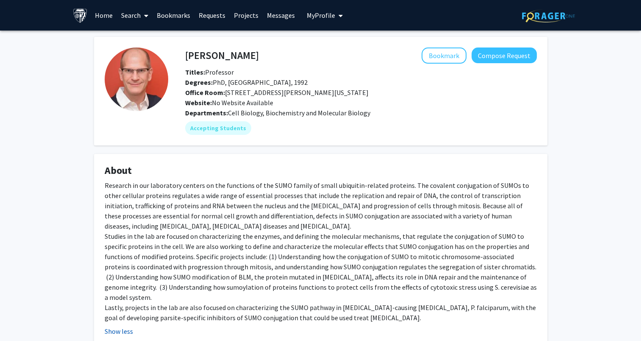
scroll to position [103, 0]
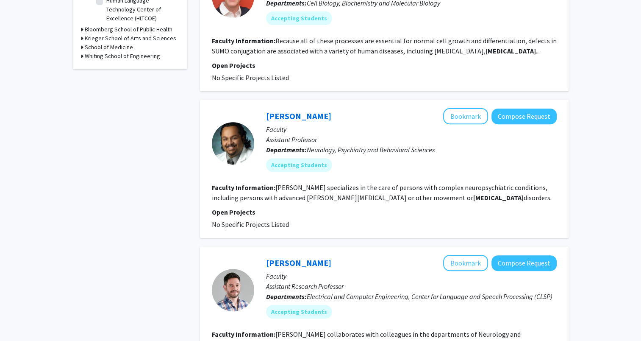
scroll to position [290, 0]
click at [296, 114] on link "Ankur Butala" at bounding box center [298, 115] width 65 height 11
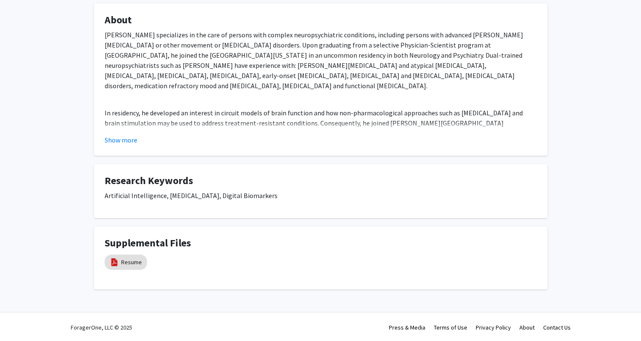
scroll to position [151, 0]
click at [127, 138] on button "Show more" at bounding box center [121, 139] width 33 height 10
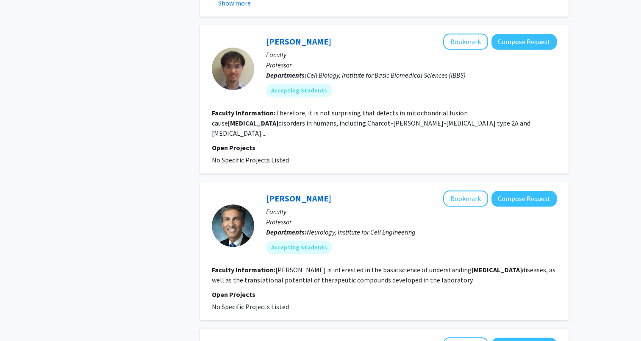
scroll to position [766, 0]
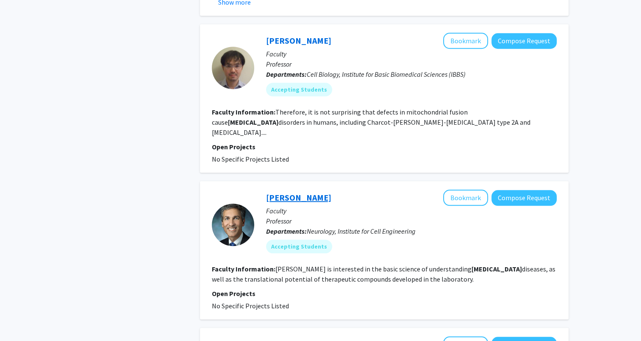
click at [310, 192] on link "Nicholas Maragakis" at bounding box center [298, 197] width 65 height 11
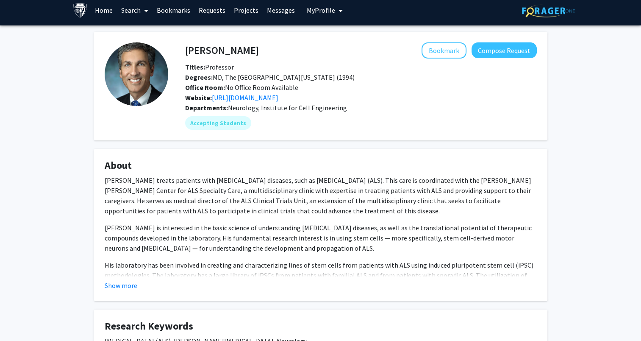
scroll to position [5, 0]
click at [129, 283] on button "Show more" at bounding box center [121, 285] width 33 height 10
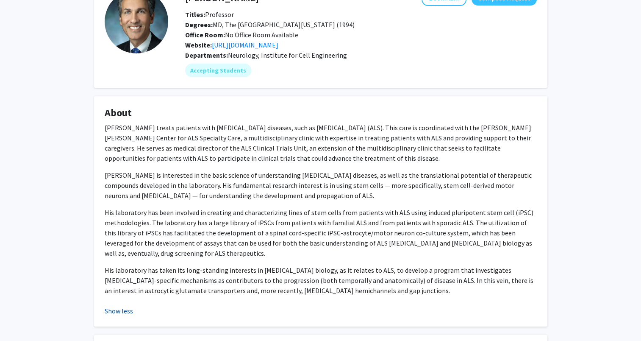
scroll to position [109, 0]
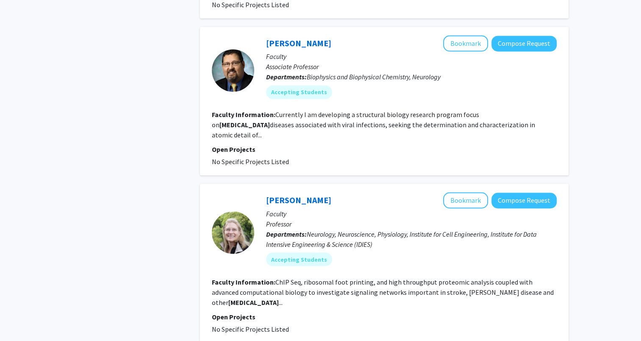
scroll to position [1391, 0]
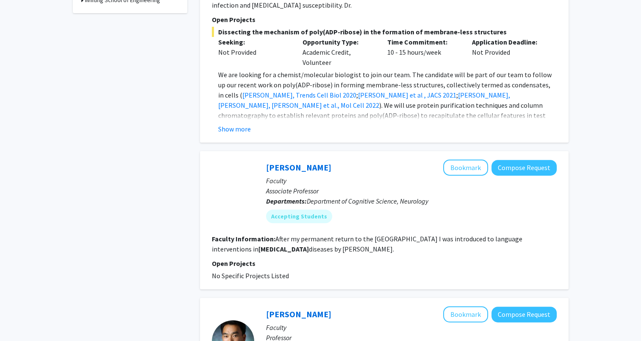
scroll to position [346, 0]
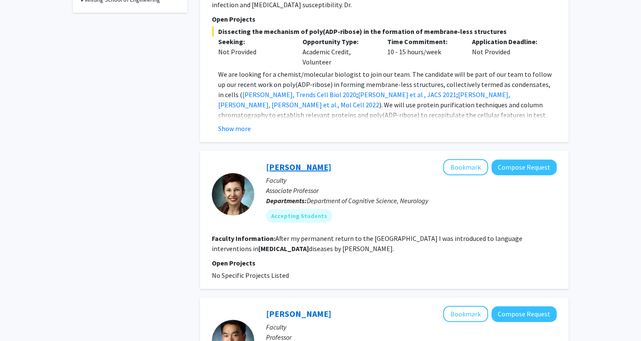
click at [308, 162] on link "Kyrana Tsapkini" at bounding box center [298, 167] width 65 height 11
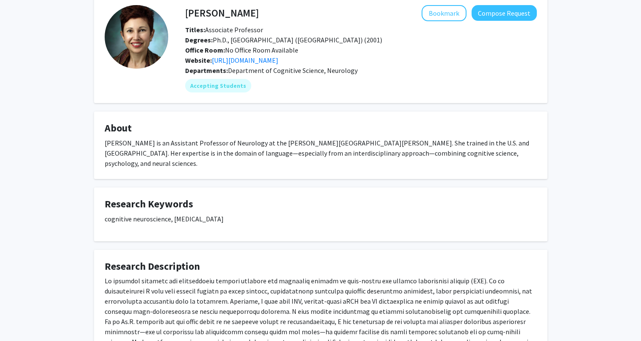
scroll to position [42, 0]
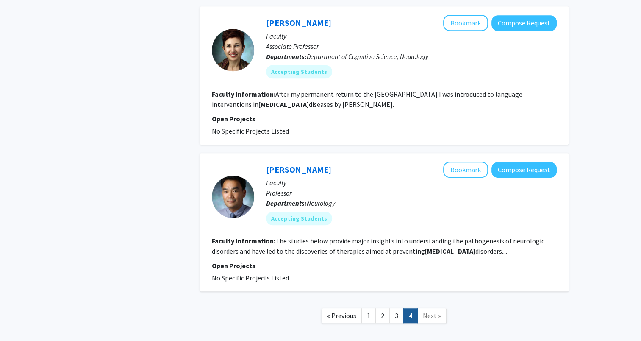
scroll to position [522, 0]
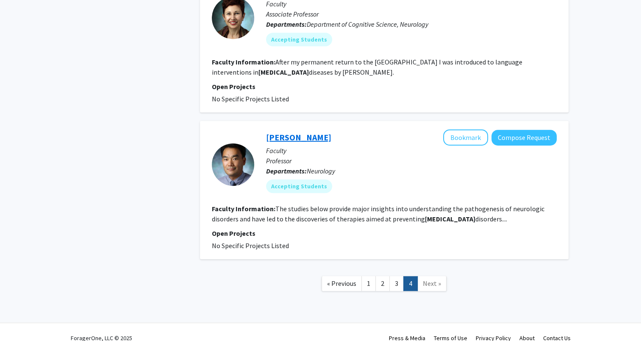
click at [287, 132] on link "Hanseok Ko" at bounding box center [298, 137] width 65 height 11
